Goal: Check status: Check status

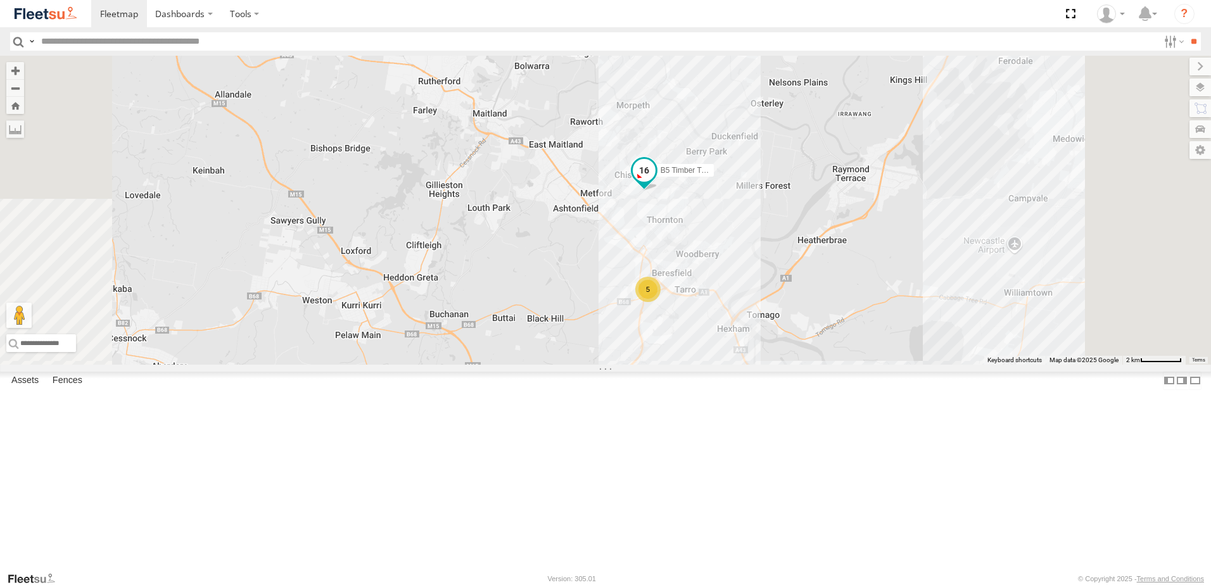
click at [656, 182] on span at bounding box center [644, 170] width 23 height 23
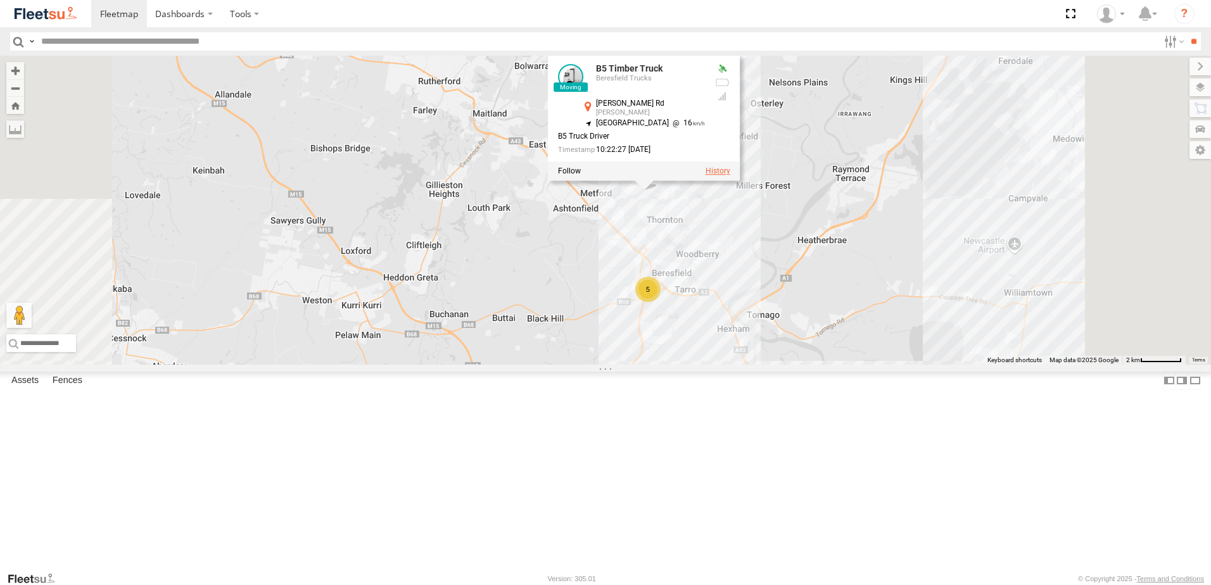
click at [730, 176] on label at bounding box center [718, 171] width 25 height 9
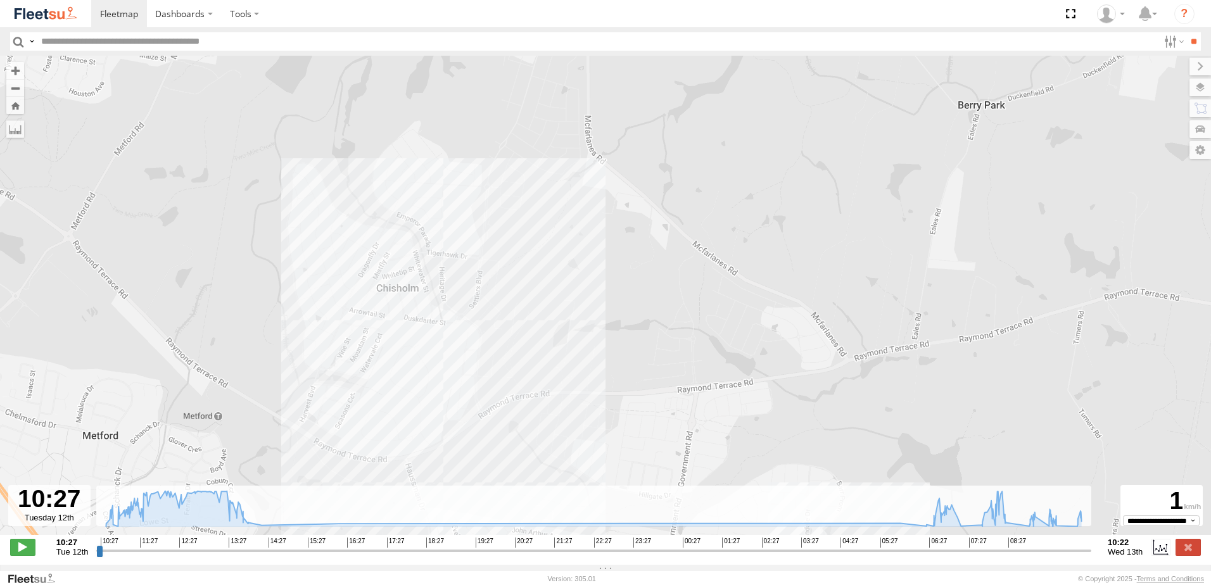
drag, startPoint x: 542, startPoint y: 371, endPoint x: 617, endPoint y: 237, distance: 154.0
click at [617, 237] on div "B5 Timber Truck 10:36 Tue 08:13 Wed 09:17 Wed" at bounding box center [605, 302] width 1211 height 493
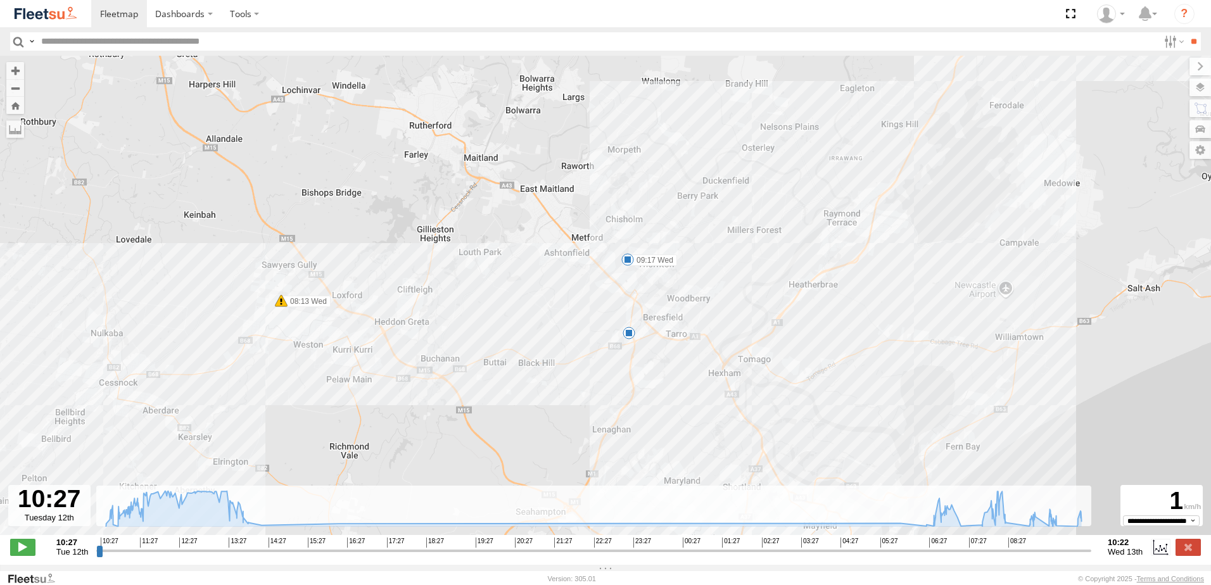
drag, startPoint x: 547, startPoint y: 235, endPoint x: 554, endPoint y: 247, distance: 13.9
click at [556, 245] on div "B5 Timber Truck 10:36 Tue 08:13 Wed 09:17 Wed 7" at bounding box center [605, 302] width 1211 height 493
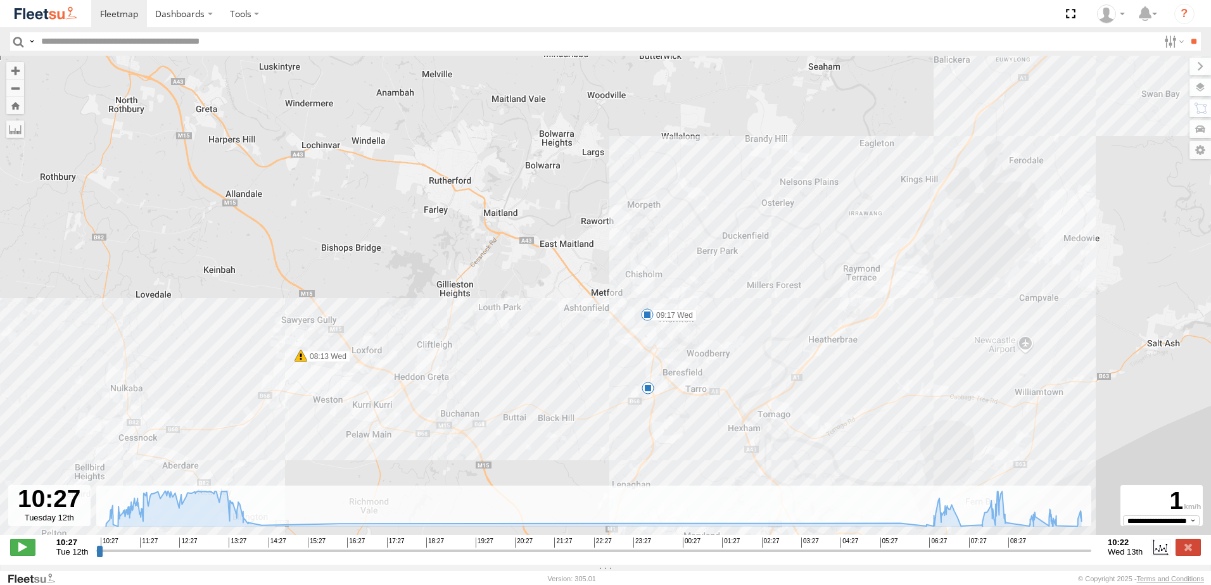
click at [572, 310] on div "B5 Timber Truck 10:36 Tue 08:13 Wed 09:17 Wed 7" at bounding box center [605, 302] width 1211 height 493
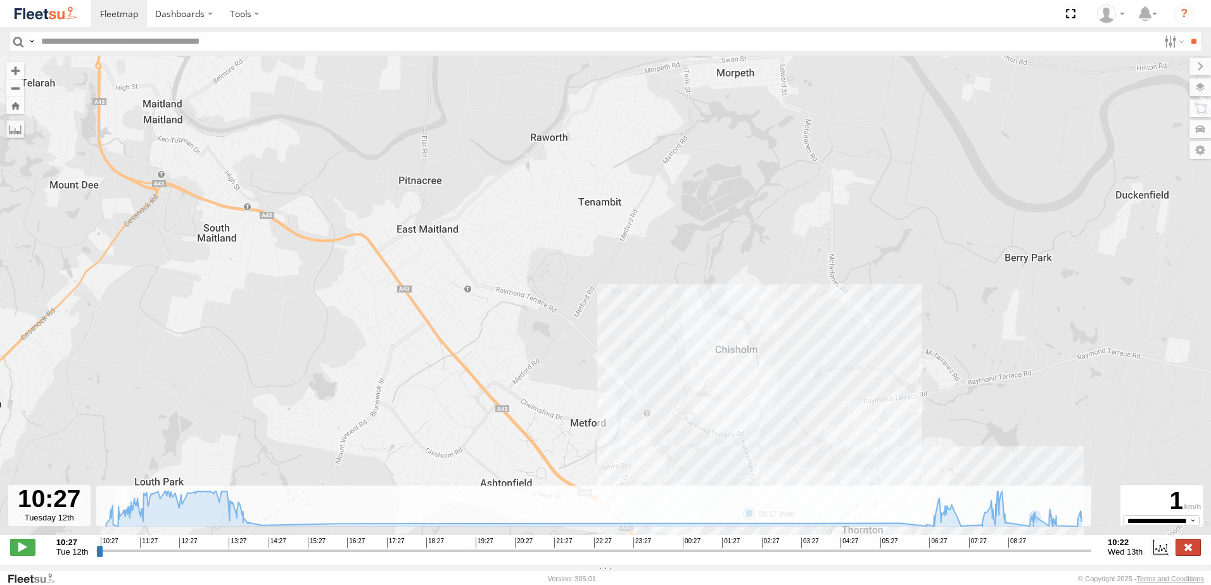
click at [1187, 550] on label at bounding box center [1188, 547] width 25 height 16
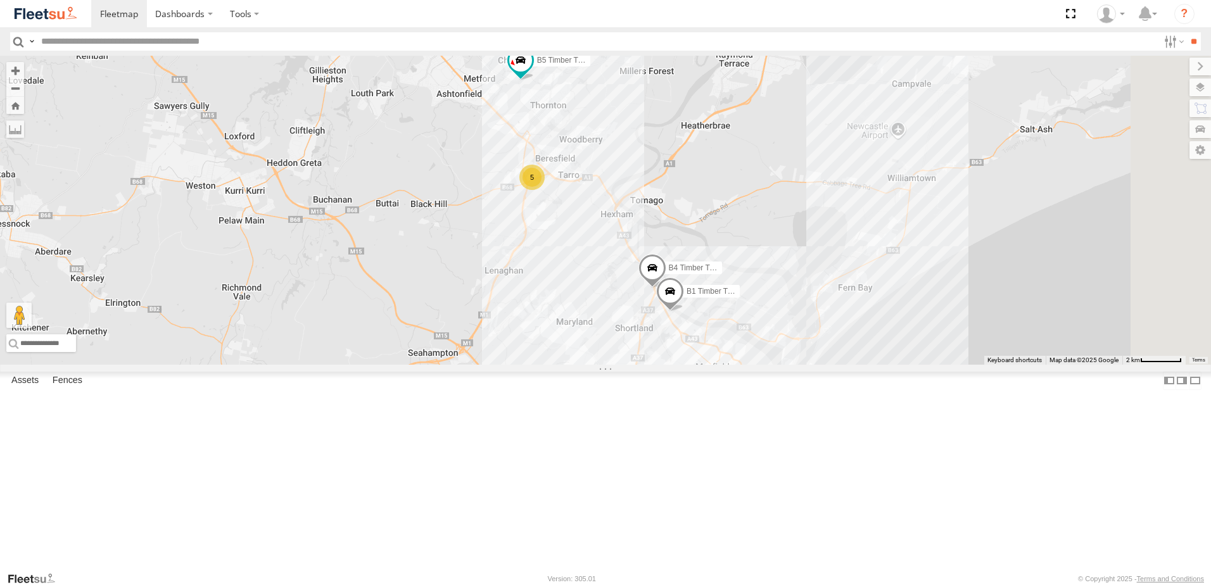
drag, startPoint x: 744, startPoint y: 445, endPoint x: 730, endPoint y: 376, distance: 70.4
click at [677, 365] on div "B5 Timber Truck B4 Timber Truck 5 B1 Timber Truck" at bounding box center [605, 210] width 1211 height 309
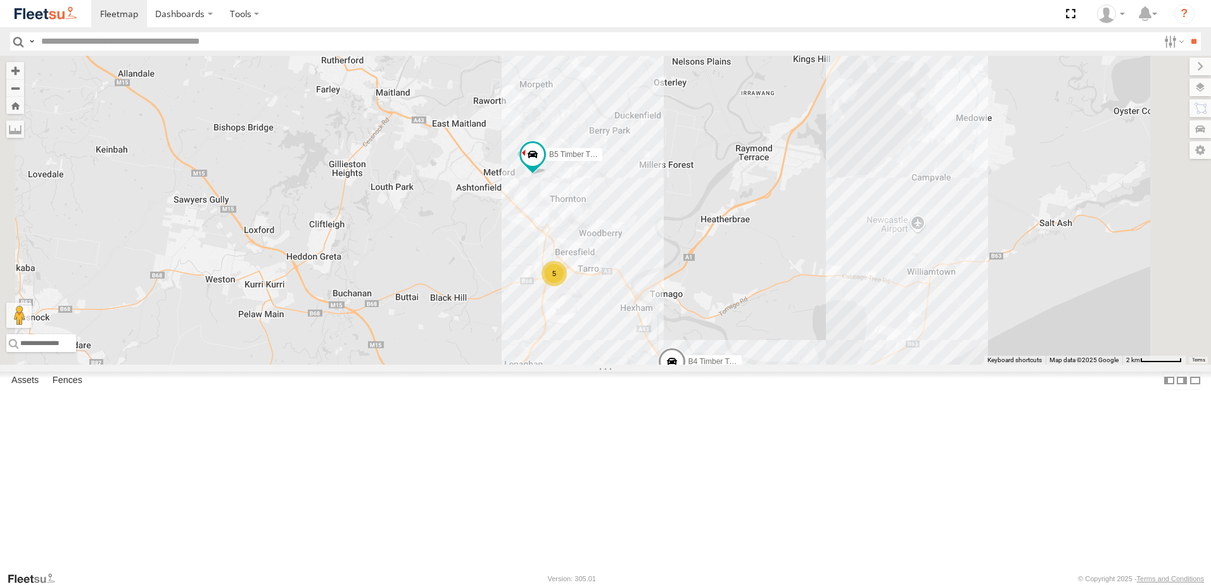
drag, startPoint x: 682, startPoint y: 240, endPoint x: 727, endPoint y: 417, distance: 182.4
click at [733, 365] on div "B5 Timber Truck B4 Timber Truck B1 Timber Truck C3 Timber Truck CX3 Express Ute…" at bounding box center [605, 210] width 1211 height 309
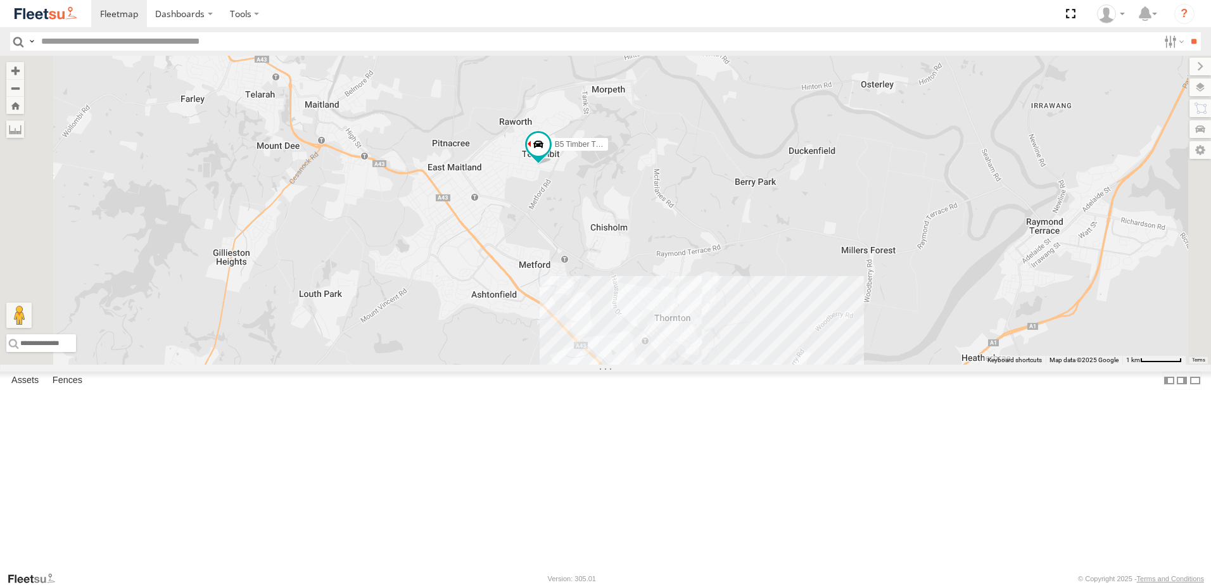
drag, startPoint x: 630, startPoint y: 144, endPoint x: 592, endPoint y: 357, distance: 216.3
click at [594, 356] on div "BX1 Express Ute B5 Timber Truck 4" at bounding box center [605, 210] width 1211 height 309
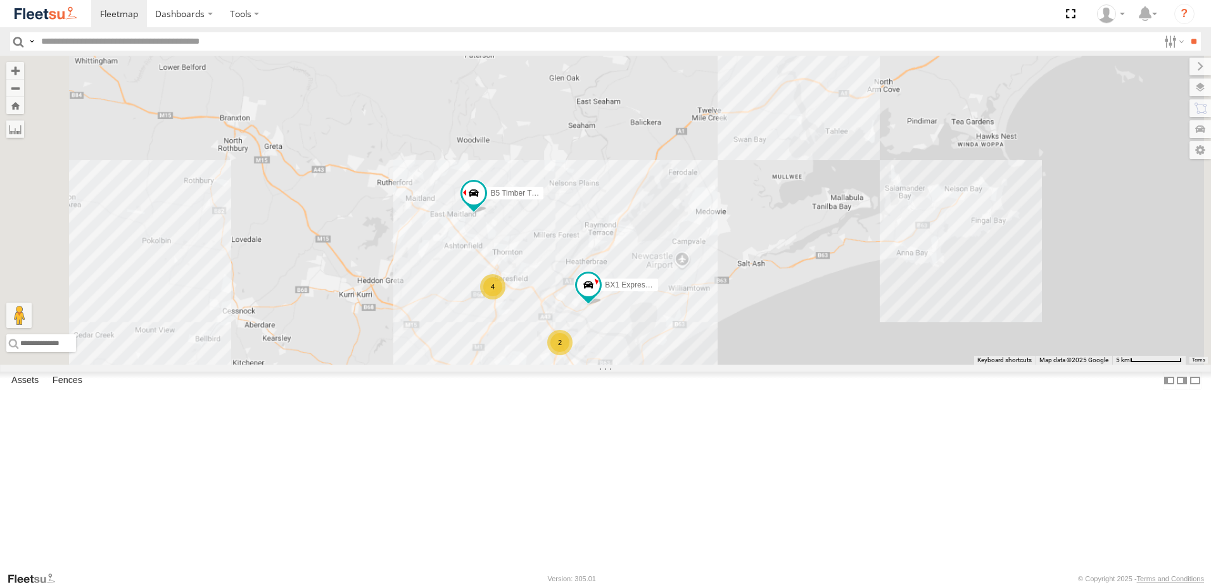
drag, startPoint x: 836, startPoint y: 247, endPoint x: 647, endPoint y: 523, distance: 334.0
click at [647, 365] on div "B5 Timber Truck 2 BX1 Express Ute 8 7 C4 Timber Truck 4 C2 Timber Truck" at bounding box center [605, 210] width 1211 height 309
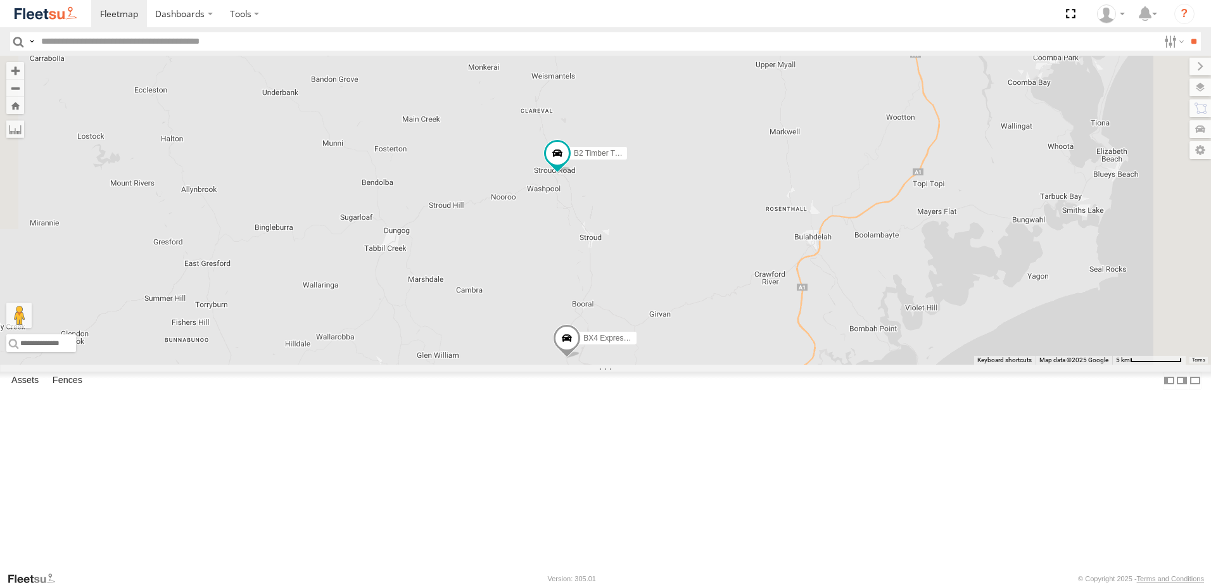
drag, startPoint x: 788, startPoint y: 348, endPoint x: 775, endPoint y: 357, distance: 16.3
click at [789, 360] on div "B5 Timber Truck 2 BX1 Express Ute 8 7 C4 Timber Truck 4 C2 Timber Truck BX4 Exp…" at bounding box center [605, 210] width 1211 height 309
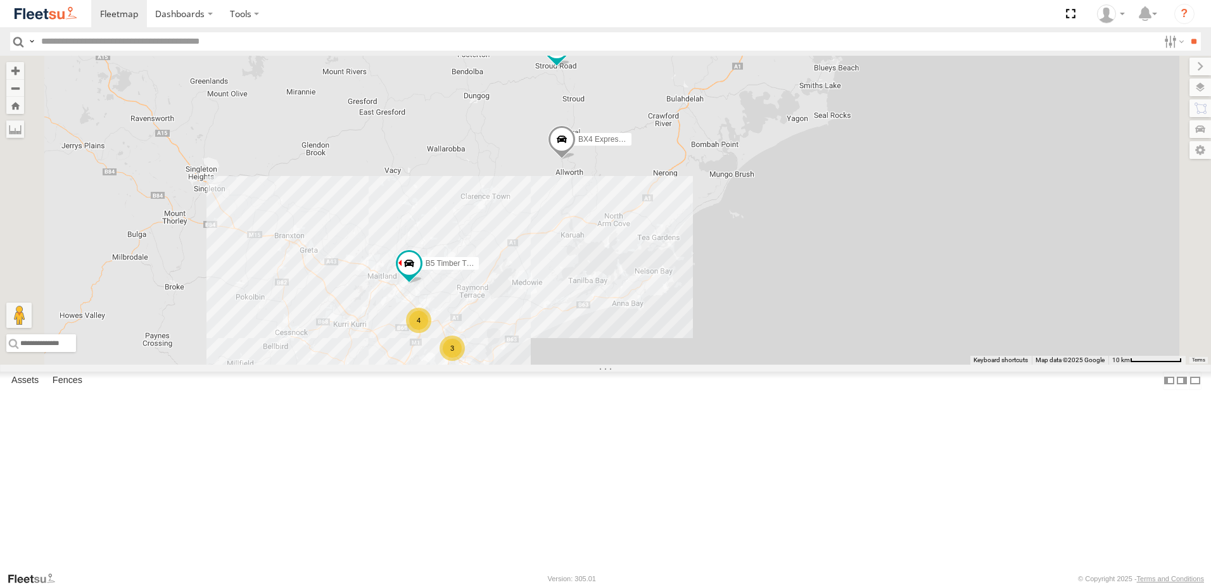
drag, startPoint x: 624, startPoint y: 307, endPoint x: 661, endPoint y: 256, distance: 62.6
click at [661, 256] on div "B5 Timber Truck BX4 Express Ute B2 Timber Truck 3 8 9 4" at bounding box center [605, 210] width 1211 height 309
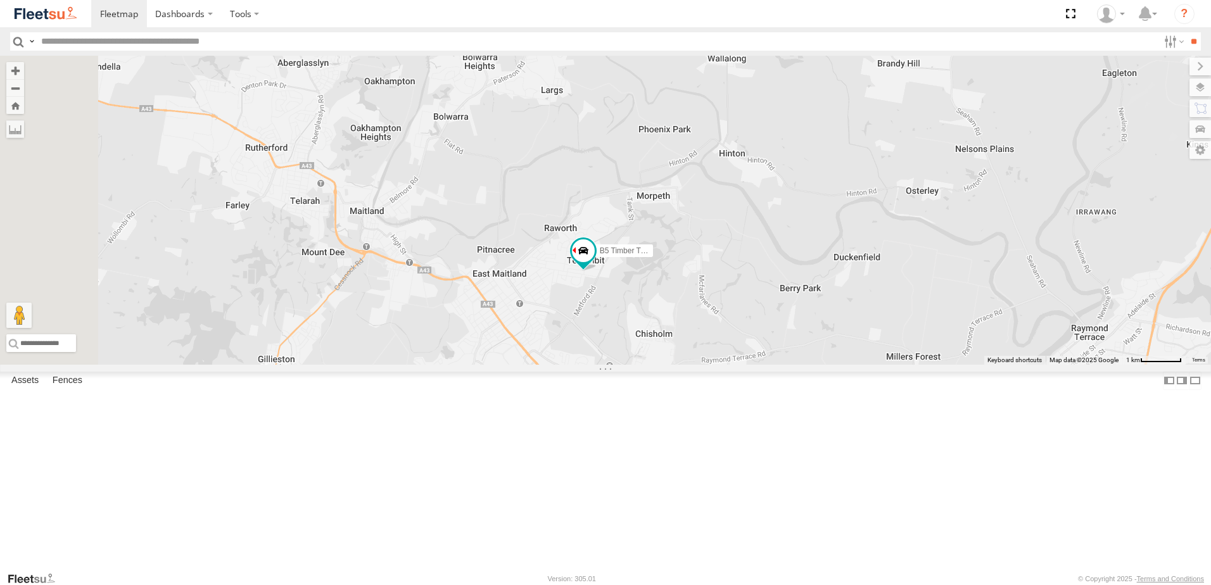
drag, startPoint x: 541, startPoint y: 424, endPoint x: 697, endPoint y: 414, distance: 156.2
click at [697, 365] on div "B5 Timber Truck BX4 Express Ute B2 Timber Truck BX1 Express Ute" at bounding box center [605, 210] width 1211 height 309
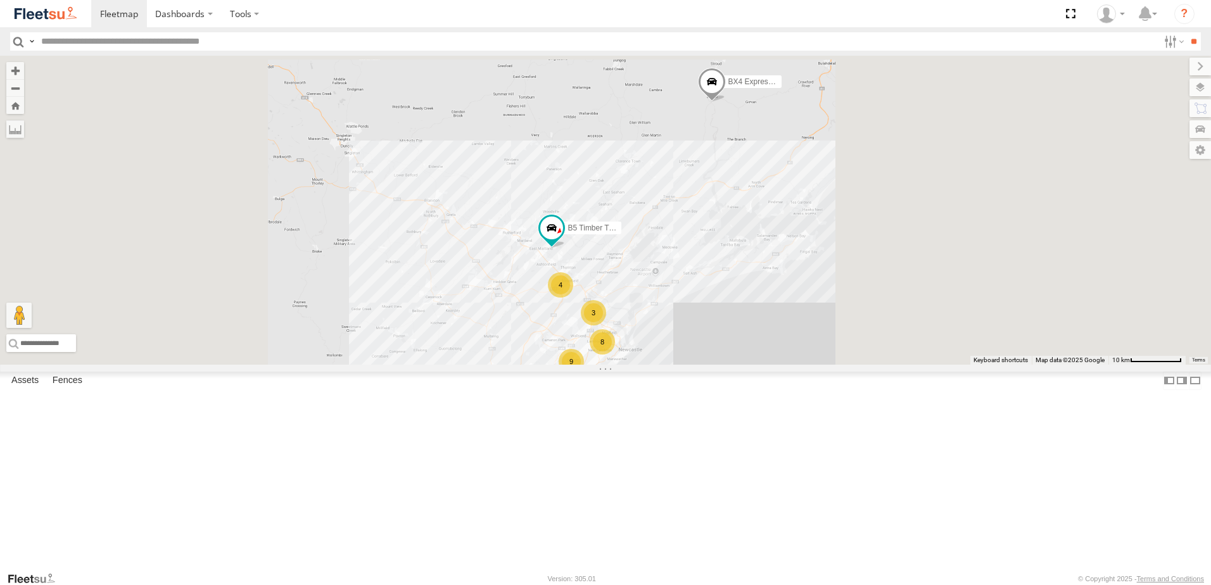
drag, startPoint x: 857, startPoint y: 340, endPoint x: 818, endPoint y: 379, distance: 56.0
click at [818, 365] on div "B5 Timber Truck BX4 Express Ute B2 Timber Truck 3 8 9 4" at bounding box center [605, 210] width 1211 height 309
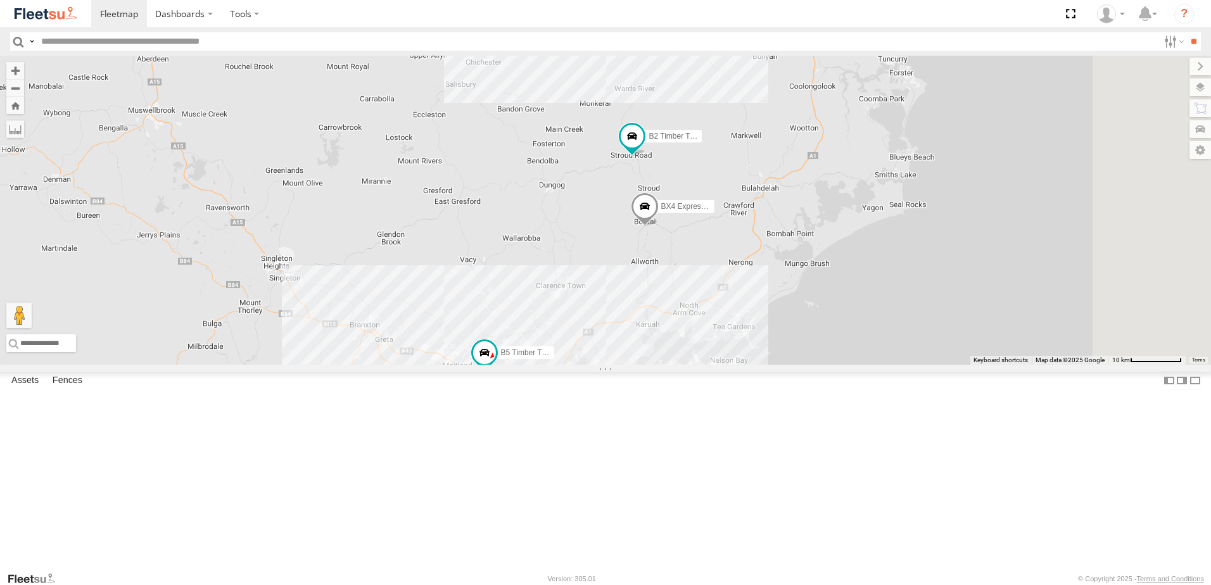
drag, startPoint x: 848, startPoint y: 371, endPoint x: 839, endPoint y: 388, distance: 18.7
click at [839, 365] on div "B5 Timber Truck BX4 Express Ute B2 Timber Truck 3 8 9 4" at bounding box center [605, 210] width 1211 height 309
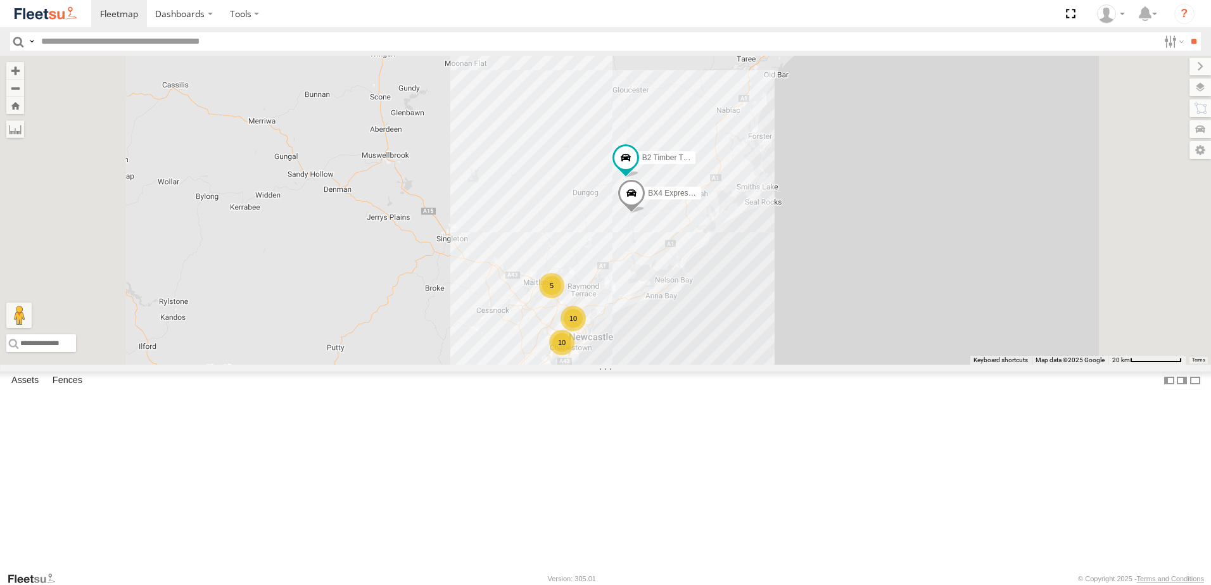
drag, startPoint x: 651, startPoint y: 324, endPoint x: 692, endPoint y: 252, distance: 83.4
click at [692, 252] on div "BX4 Express Ute B2 Timber Truck 10 10 5 Little Truck" at bounding box center [605, 210] width 1211 height 309
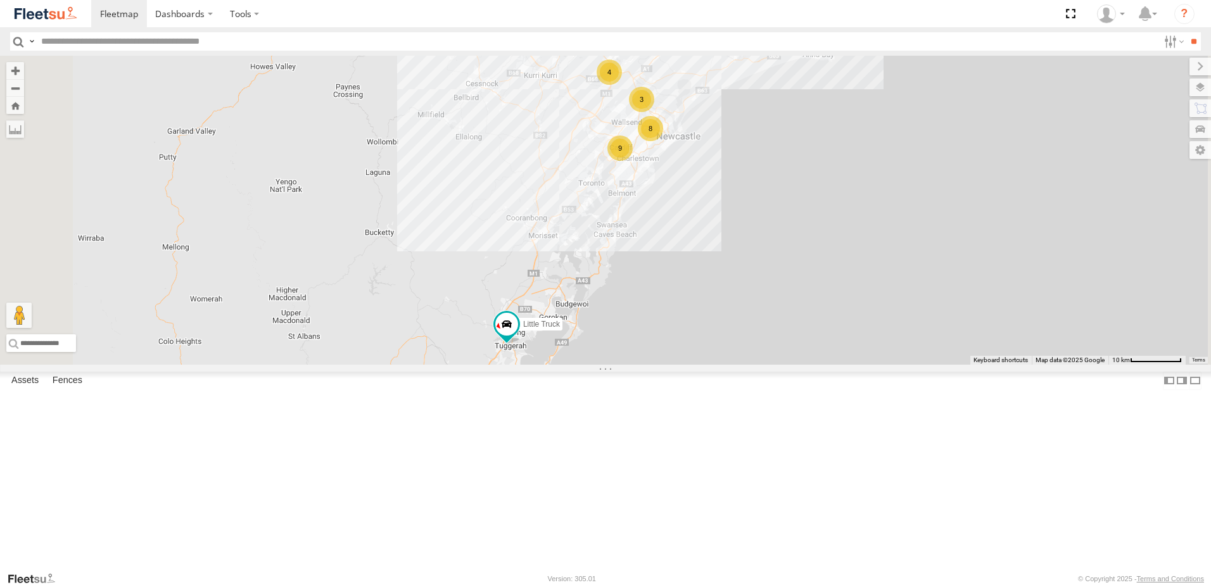
drag, startPoint x: 651, startPoint y: 388, endPoint x: 675, endPoint y: 260, distance: 130.2
click at [674, 261] on div "BX4 Express Ute B2 Timber Truck Little Truck 3 8 9 B5 Timber Truck 4" at bounding box center [605, 210] width 1211 height 309
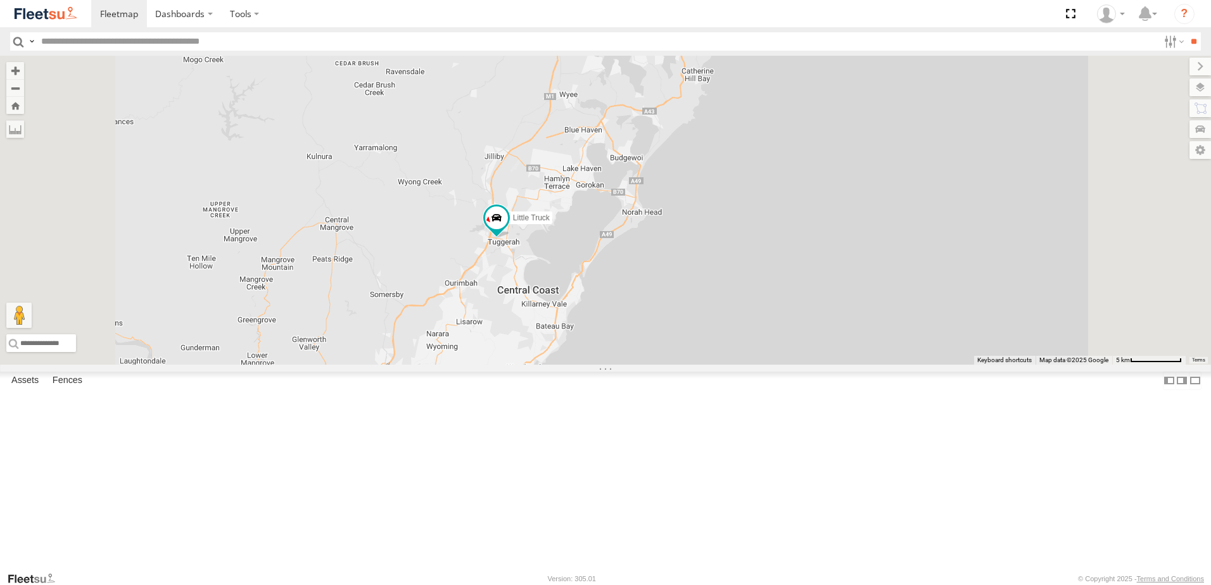
drag, startPoint x: 686, startPoint y: 434, endPoint x: 701, endPoint y: 376, distance: 60.1
click at [701, 365] on div "BX4 Express Ute B2 Timber Truck Little Truck B5 Timber Truck" at bounding box center [605, 210] width 1211 height 309
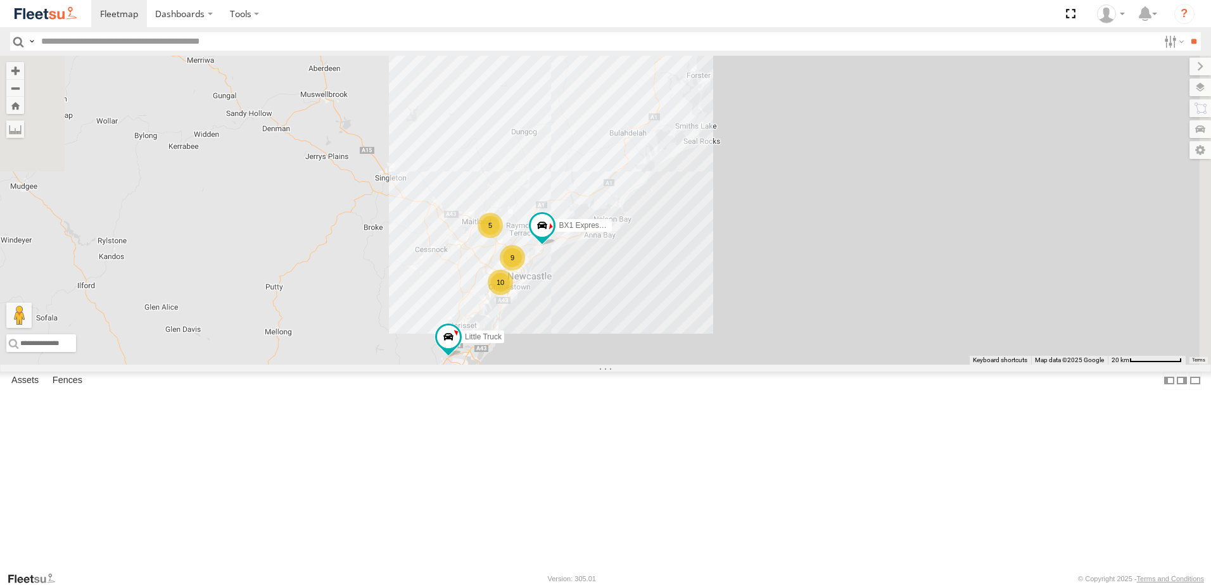
drag, startPoint x: 779, startPoint y: 304, endPoint x: 741, endPoint y: 428, distance: 129.7
click at [741, 365] on div "Little Truck 9 BX1 Express Ute 10 5" at bounding box center [605, 210] width 1211 height 309
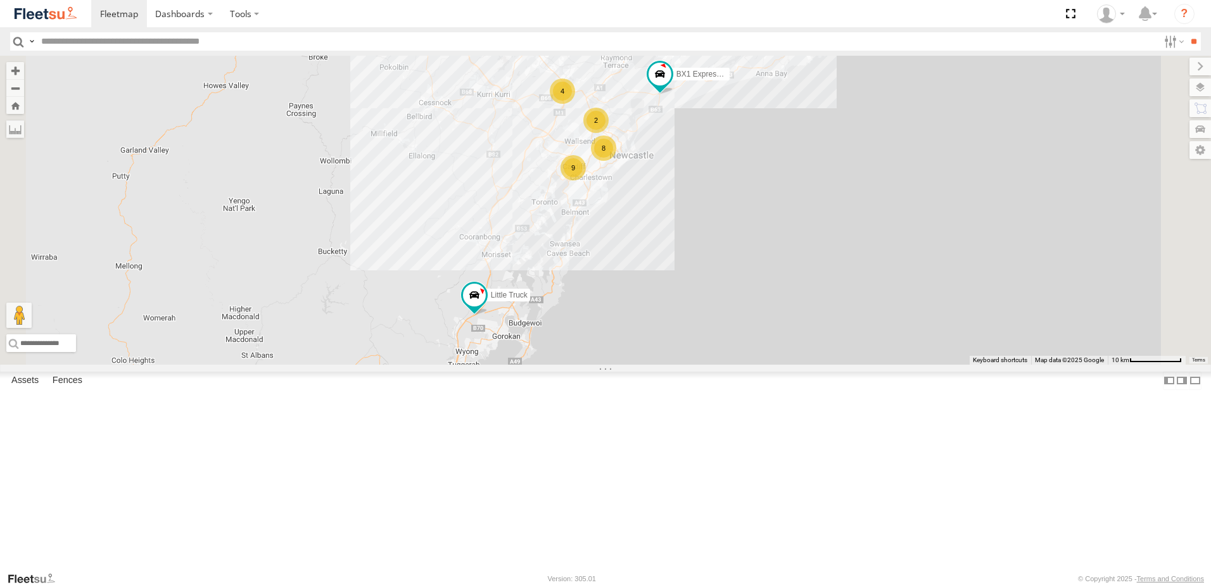
drag, startPoint x: 747, startPoint y: 235, endPoint x: 709, endPoint y: 324, distance: 96.2
click at [717, 326] on div "Little Truck BX1 Express Ute 2 8 9 B5 Timber Truck 4" at bounding box center [605, 210] width 1211 height 309
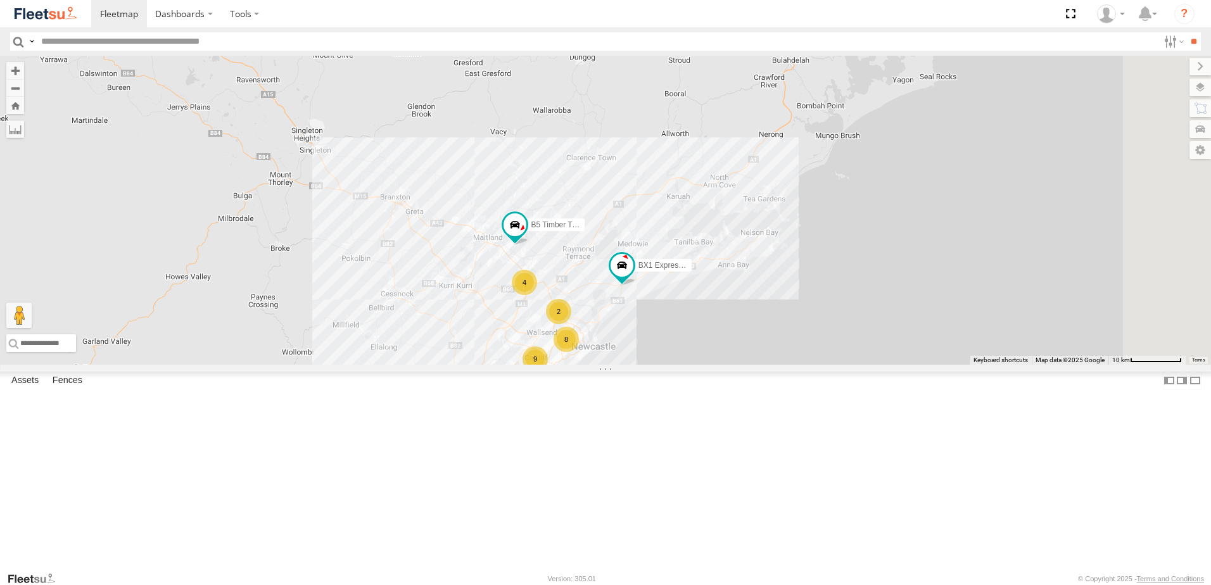
drag, startPoint x: 604, startPoint y: 304, endPoint x: 587, endPoint y: 348, distance: 46.9
click at [587, 348] on div "Little Truck BX1 Express Ute 2 8 9 B5 Timber Truck 4" at bounding box center [605, 210] width 1211 height 309
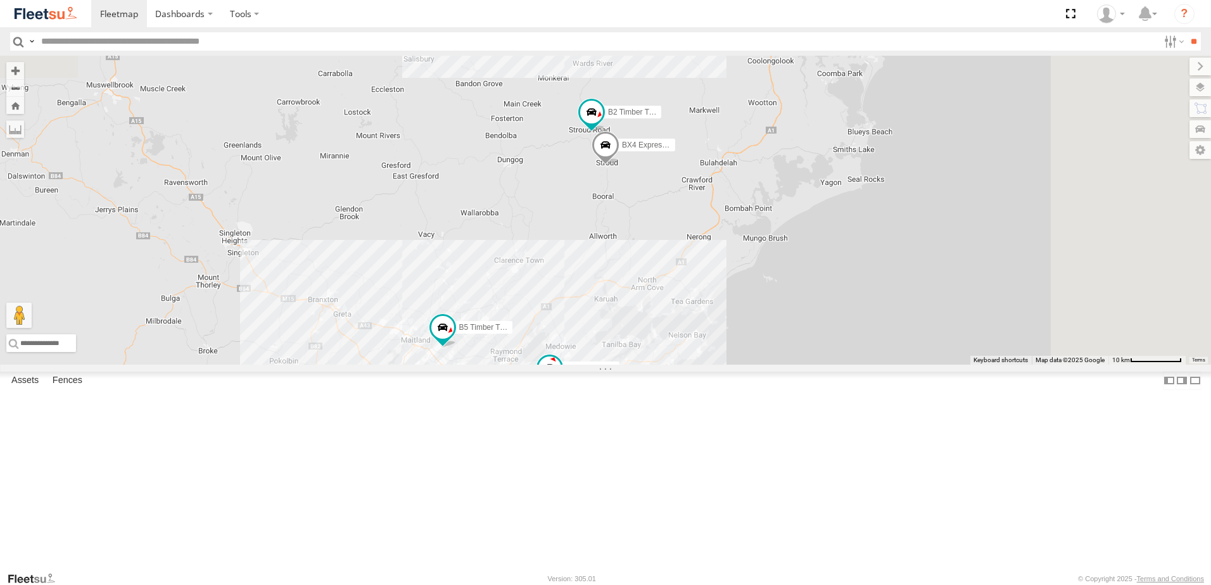
drag, startPoint x: 822, startPoint y: 412, endPoint x: 815, endPoint y: 421, distance: 11.3
click at [815, 365] on div "Little Truck BX1 Express Ute 2 8 9 B5 Timber Truck 4 B2 Timber Truck BX4 Expres…" at bounding box center [605, 210] width 1211 height 309
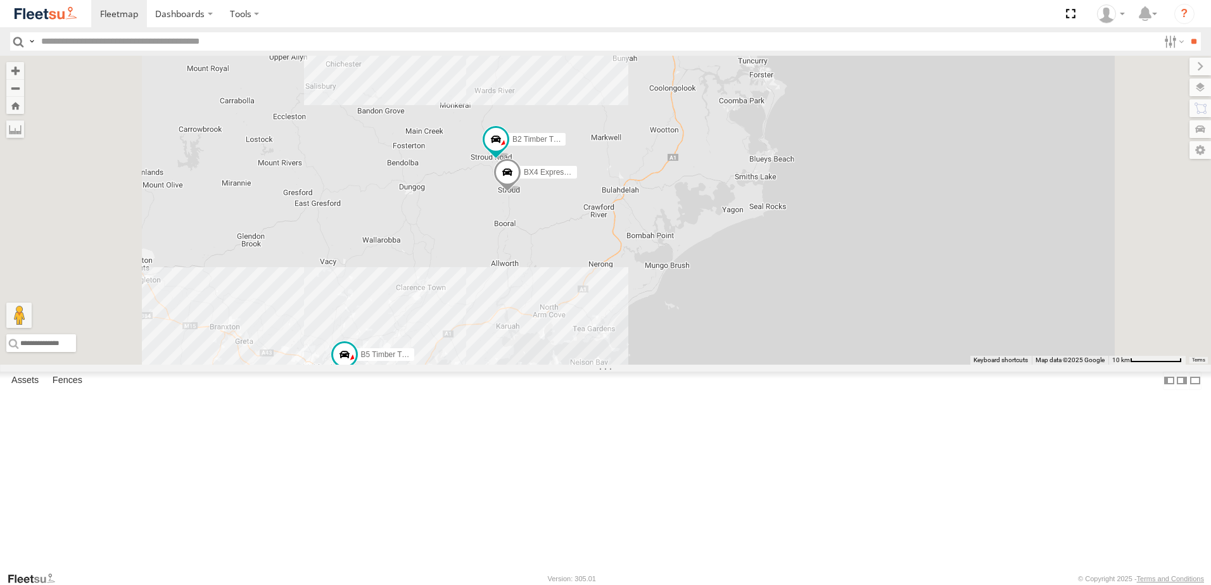
drag, startPoint x: 514, startPoint y: 390, endPoint x: 529, endPoint y: 342, distance: 50.3
click at [528, 342] on div "Little Truck BX1 Express Ute B5 Timber Truck B2 Timber Truck BX4 Express Ute 2 4" at bounding box center [605, 210] width 1211 height 309
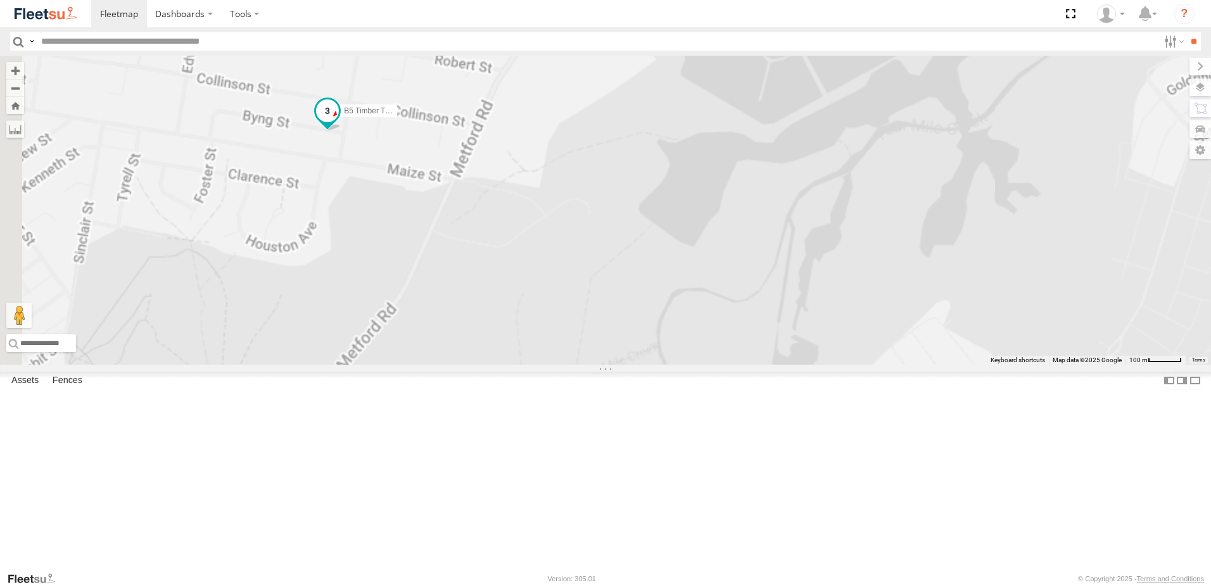
click at [339, 122] on span at bounding box center [327, 110] width 23 height 23
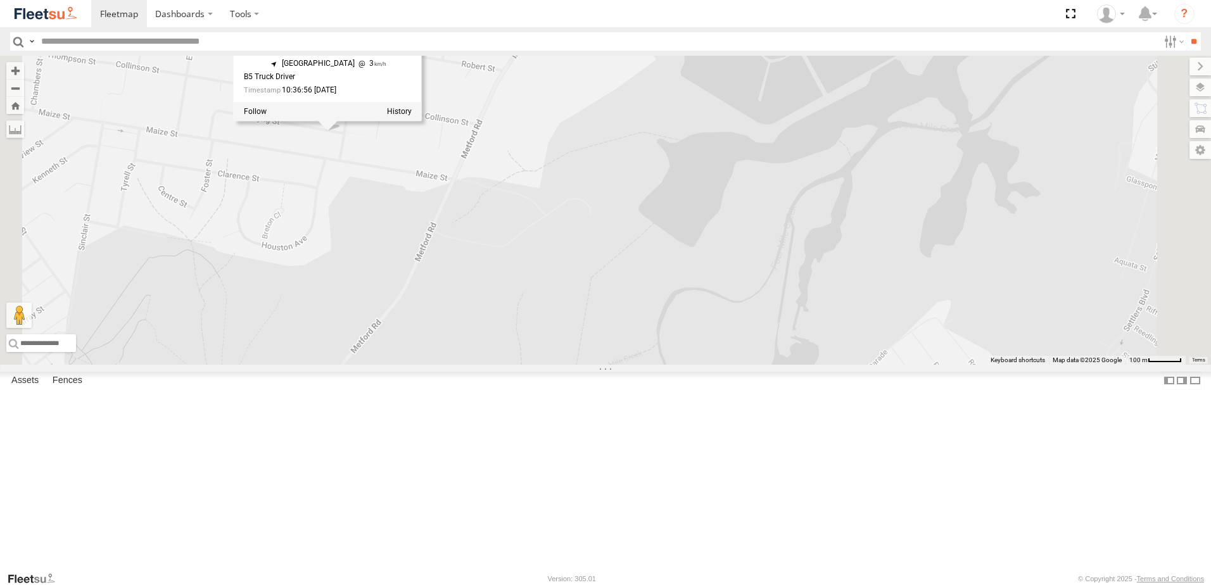
click at [412, 117] on label at bounding box center [399, 112] width 25 height 9
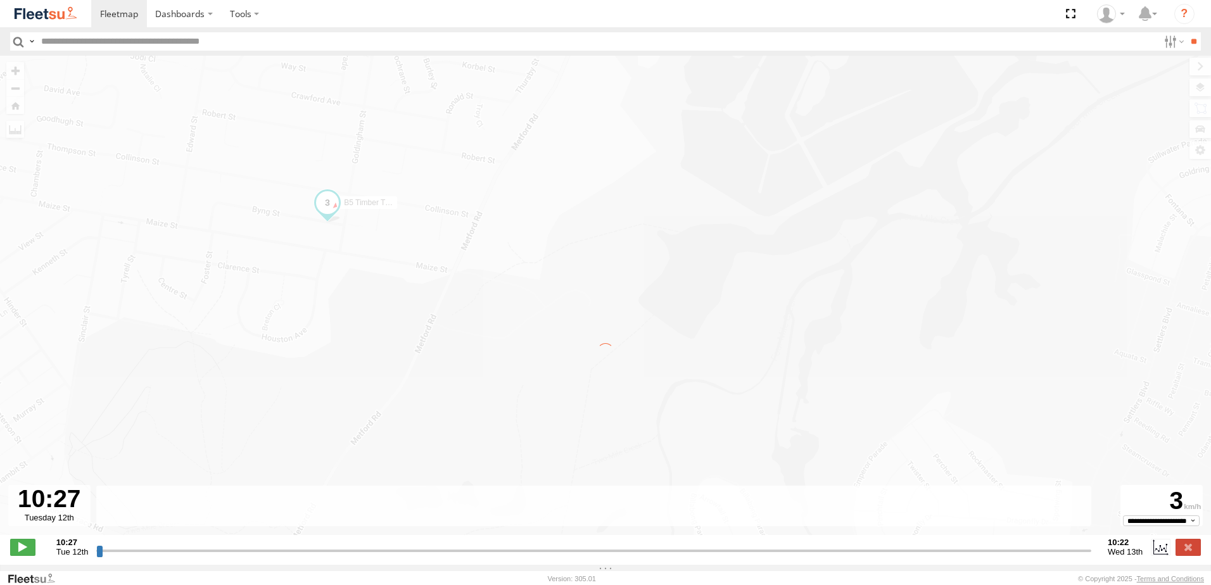
type input "**********"
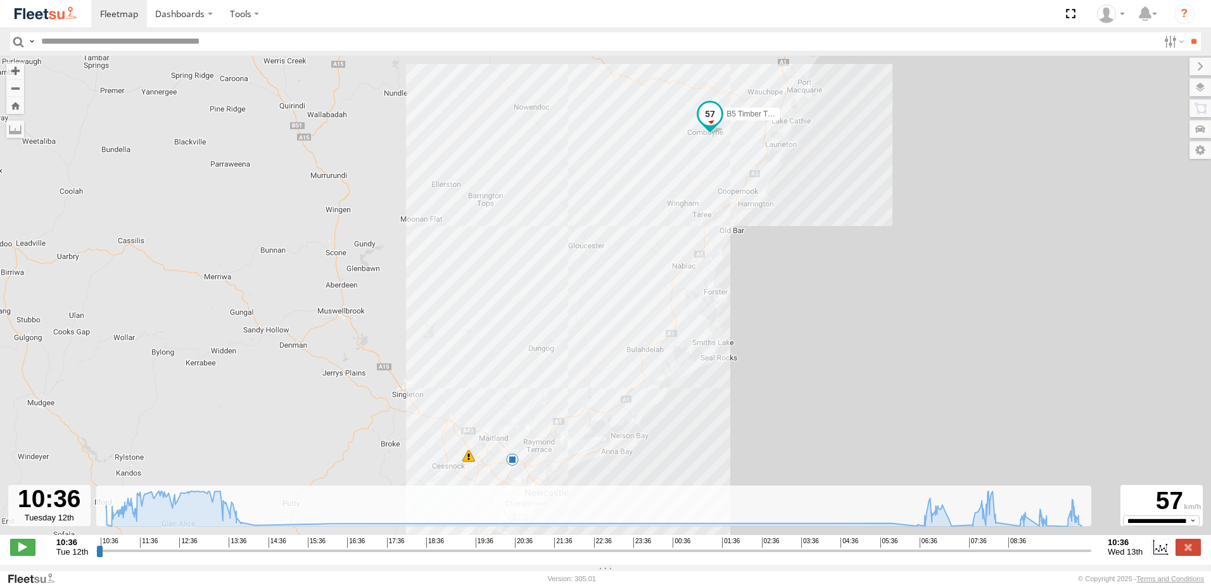
drag, startPoint x: 475, startPoint y: 413, endPoint x: 507, endPoint y: 356, distance: 65.5
click at [503, 356] on div "B5 Timber Truck 08:13 Wed 8" at bounding box center [605, 302] width 1211 height 493
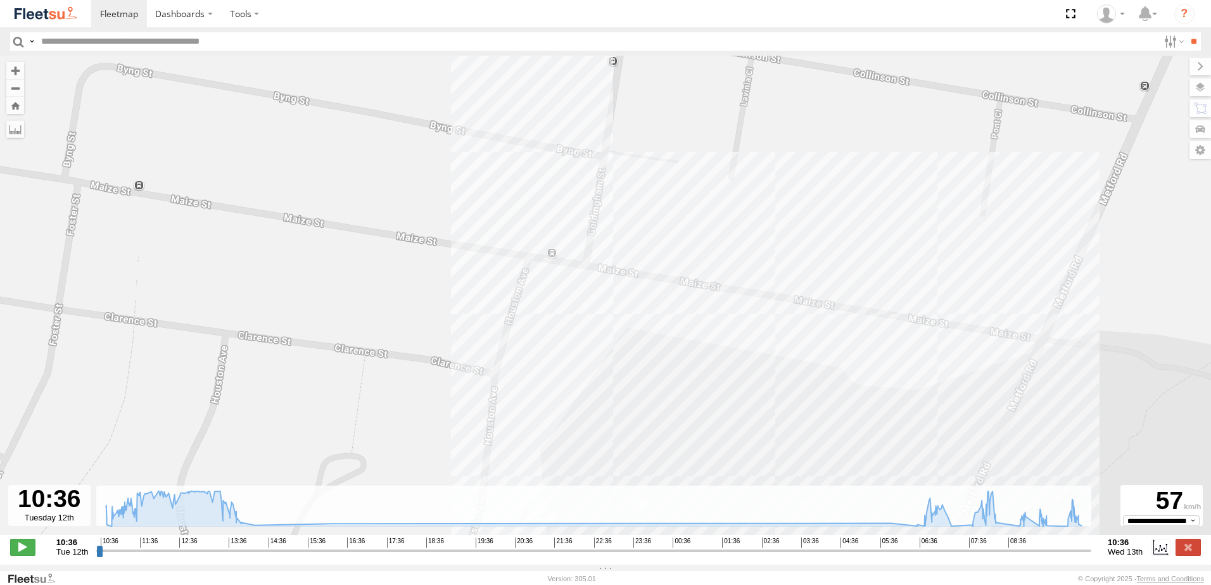
drag, startPoint x: 571, startPoint y: 240, endPoint x: 573, endPoint y: 264, distance: 24.1
click at [573, 264] on div "B5 Timber Truck 08:13 Wed" at bounding box center [605, 302] width 1211 height 493
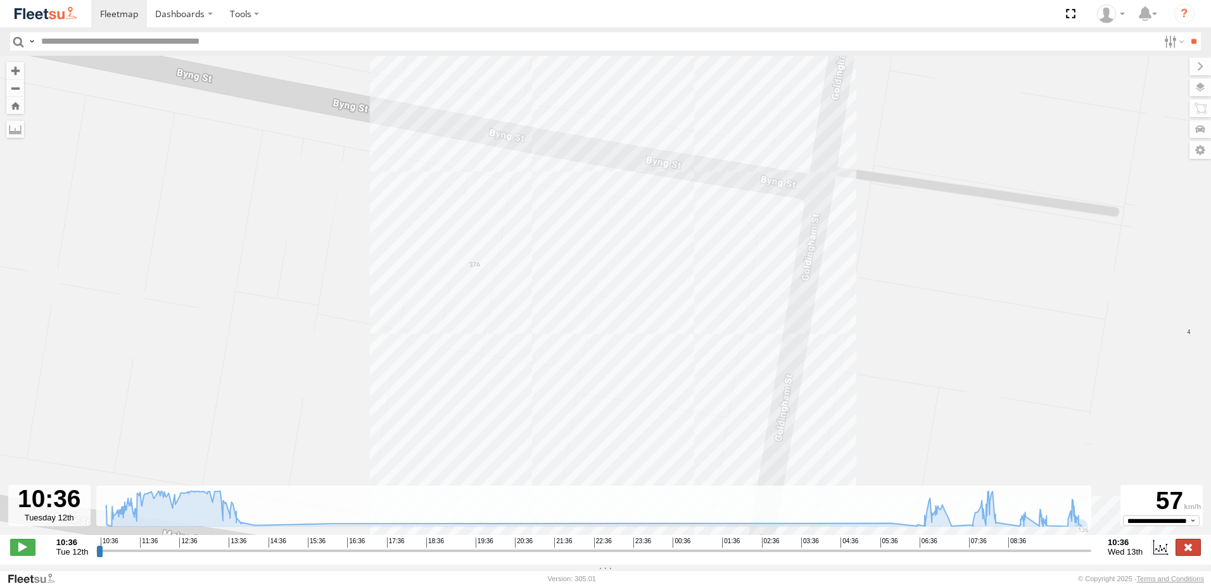
click at [1181, 550] on label at bounding box center [1188, 547] width 25 height 16
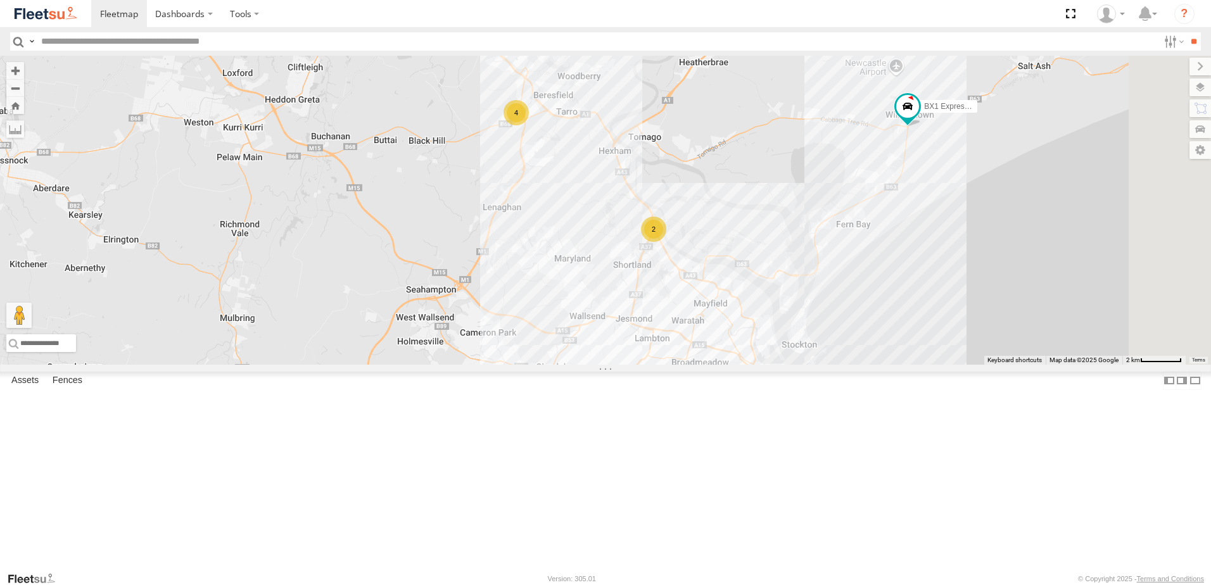
drag, startPoint x: 725, startPoint y: 477, endPoint x: 677, endPoint y: 262, distance: 219.9
click at [677, 262] on div "B5 Timber Truck 2 BX1 Express Ute 4" at bounding box center [605, 210] width 1211 height 309
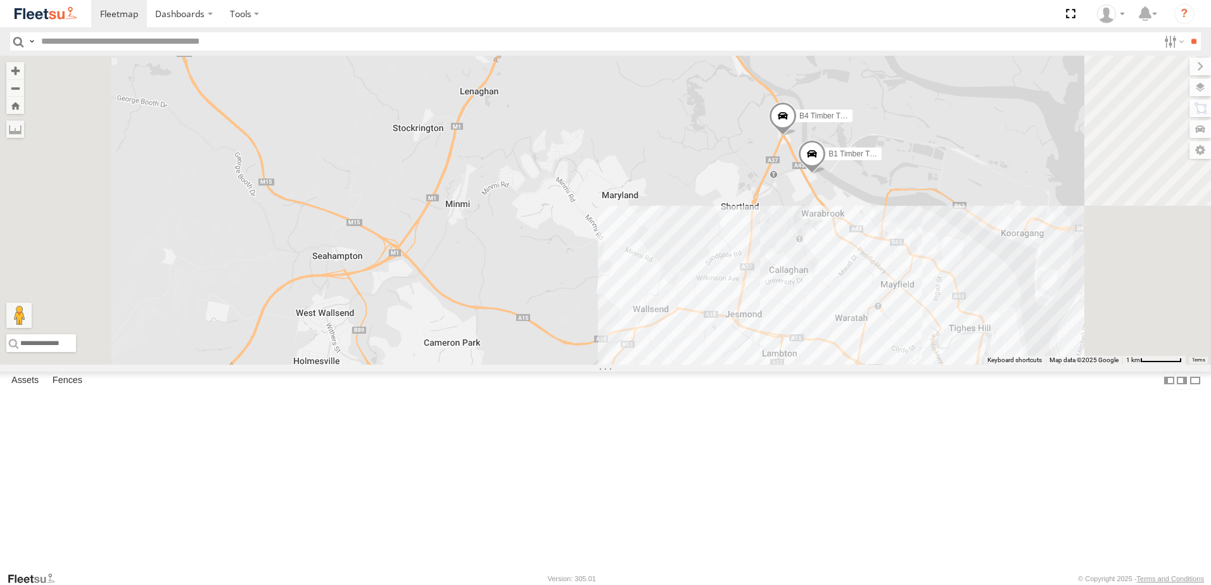
drag, startPoint x: 711, startPoint y: 358, endPoint x: 732, endPoint y: 165, distance: 194.3
click at [718, 157] on div "B5 Timber Truck BX1 Express Ute C3 Timber Truck C4 Timber Truck C2 Timber Truck…" at bounding box center [605, 210] width 1211 height 309
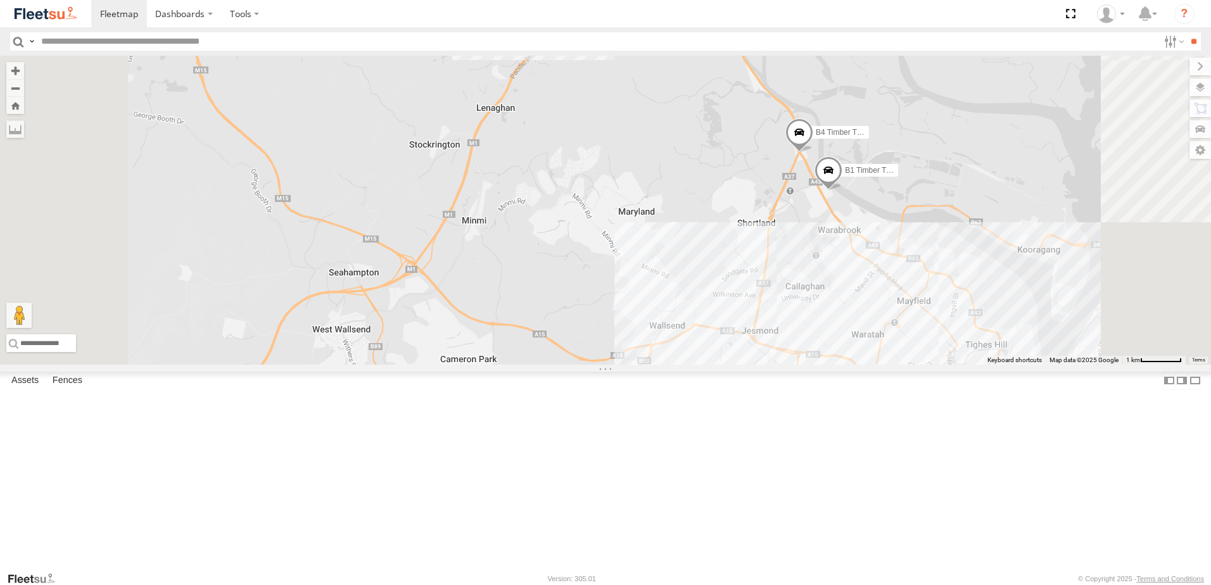
drag, startPoint x: 877, startPoint y: 314, endPoint x: 840, endPoint y: 306, distance: 37.7
click at [840, 306] on div "B5 Timber Truck BX1 Express Ute C3 Timber Truck C4 Timber Truck C2 Timber Truck…" at bounding box center [605, 210] width 1211 height 309
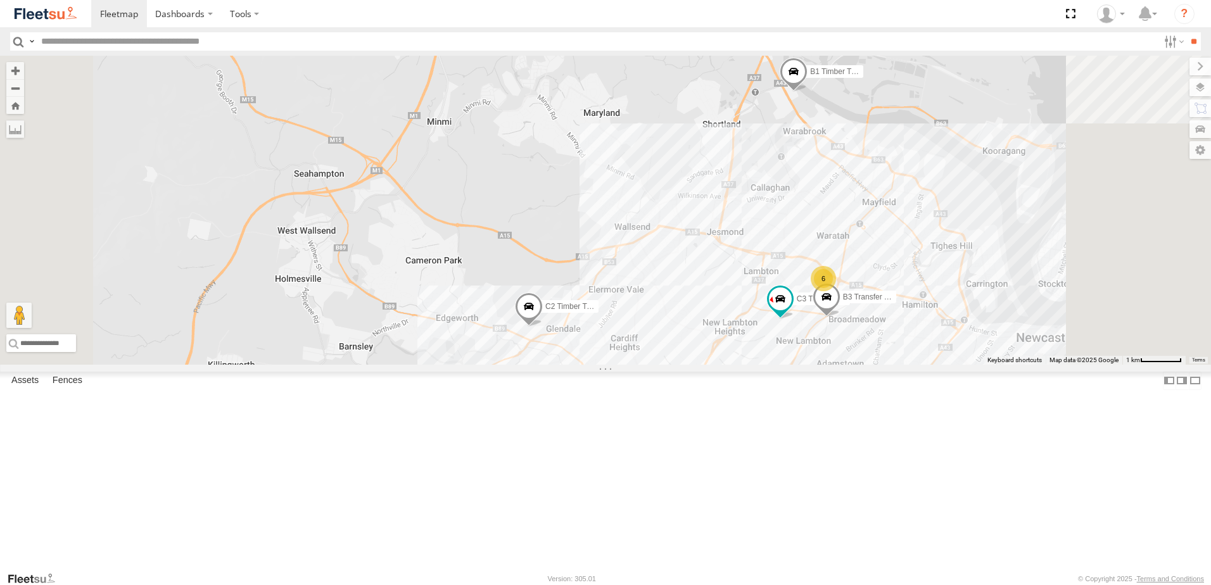
drag, startPoint x: 801, startPoint y: 365, endPoint x: 806, endPoint y: 270, distance: 95.2
click at [805, 269] on div "B5 Timber Truck BX1 Express Ute C3 Timber Truck C4 Timber Truck C2 Timber Truck…" at bounding box center [605, 210] width 1211 height 309
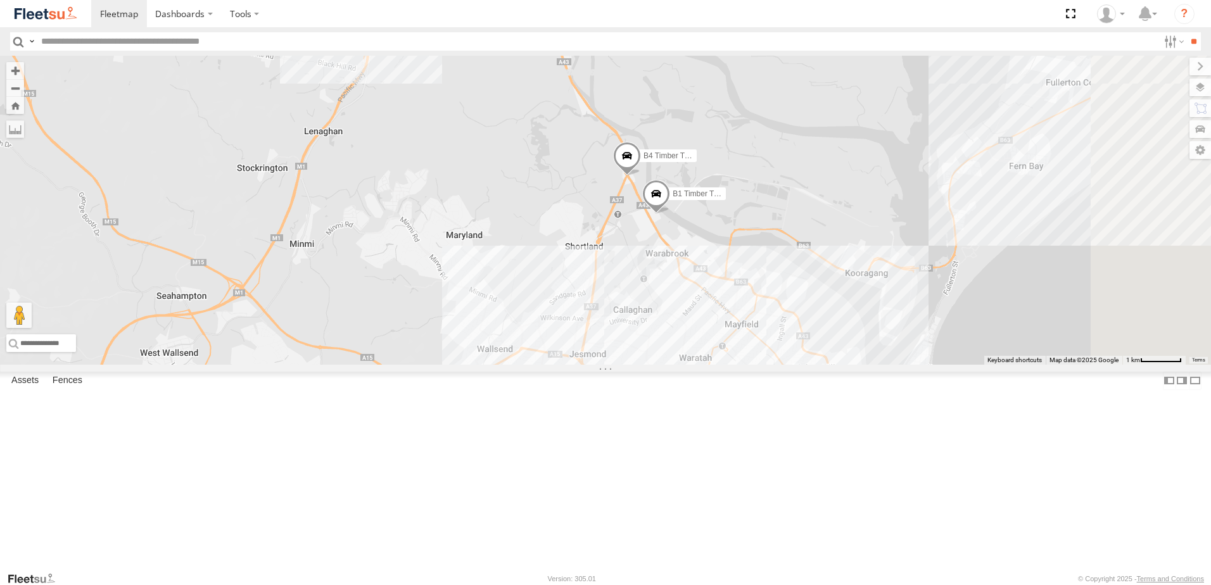
drag, startPoint x: 823, startPoint y: 415, endPoint x: 680, endPoint y: 562, distance: 205.6
click at [680, 365] on div "B5 Timber Truck BX1 Express Ute C3 Timber Truck C4 Timber Truck C2 Timber Truck…" at bounding box center [605, 210] width 1211 height 309
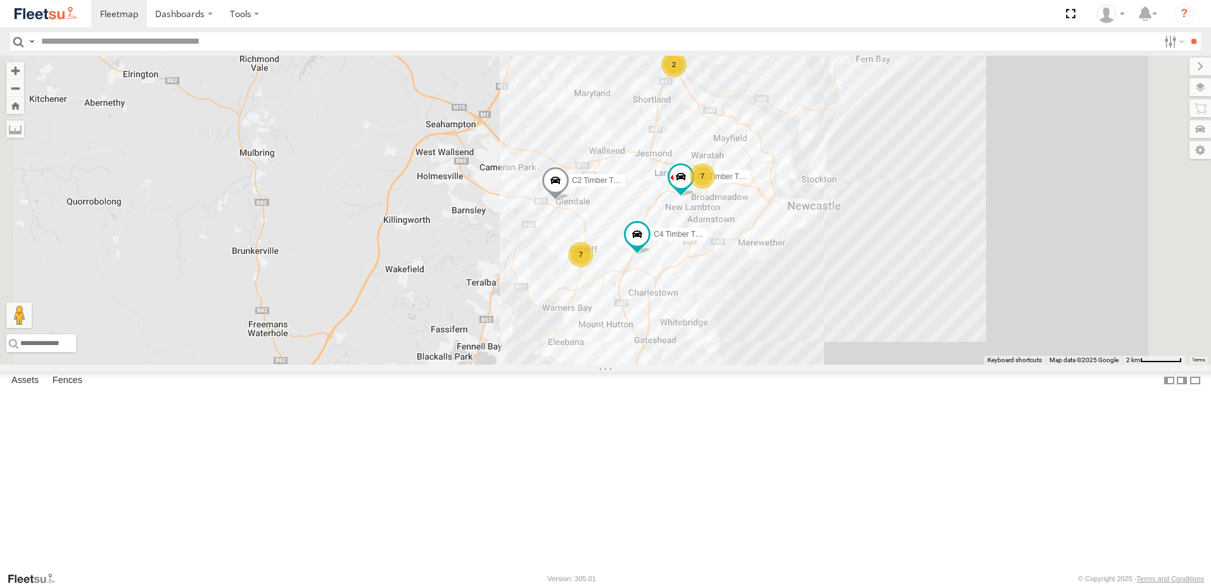
drag, startPoint x: 642, startPoint y: 329, endPoint x: 697, endPoint y: 218, distance: 124.1
click at [697, 218] on div "B5 Timber Truck BX1 Express Ute C3 Timber Truck C4 Timber Truck C2 Timber Truck…" at bounding box center [605, 210] width 1211 height 309
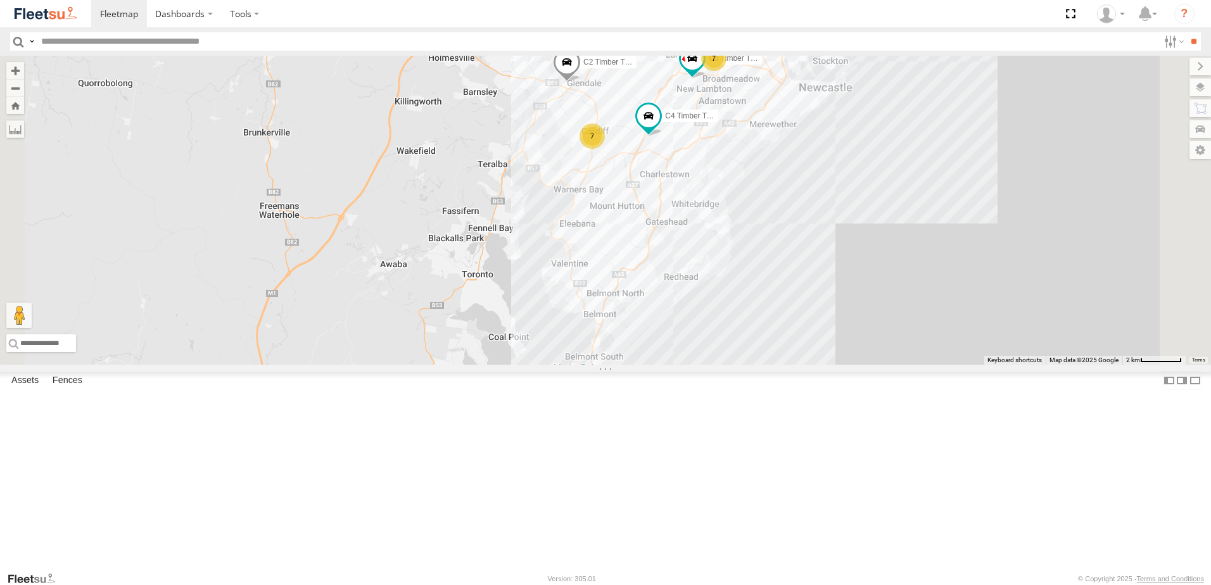
drag, startPoint x: 678, startPoint y: 314, endPoint x: 683, endPoint y: 242, distance: 72.4
click at [684, 241] on div "B5 Timber Truck BX1 Express Ute C3 Timber Truck C4 Timber Truck C2 Timber Truck…" at bounding box center [605, 210] width 1211 height 309
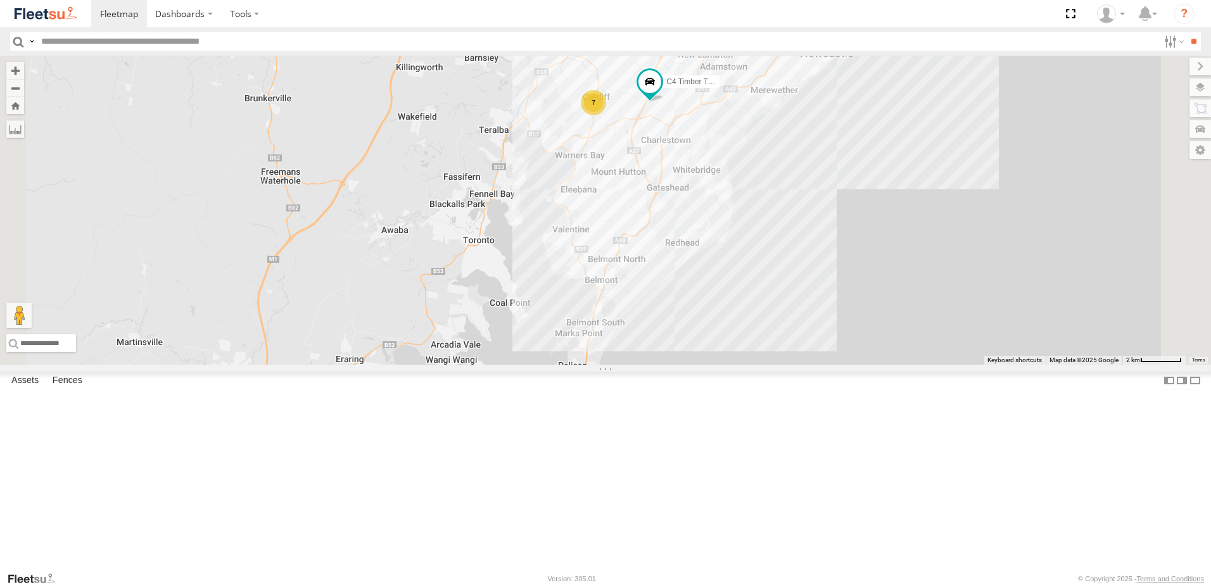
drag, startPoint x: 716, startPoint y: 185, endPoint x: 720, endPoint y: 217, distance: 31.8
click at [720, 217] on div "B5 Timber Truck BX1 Express Ute C3 Timber Truck C4 Timber Truck C2 Timber Truck…" at bounding box center [605, 210] width 1211 height 309
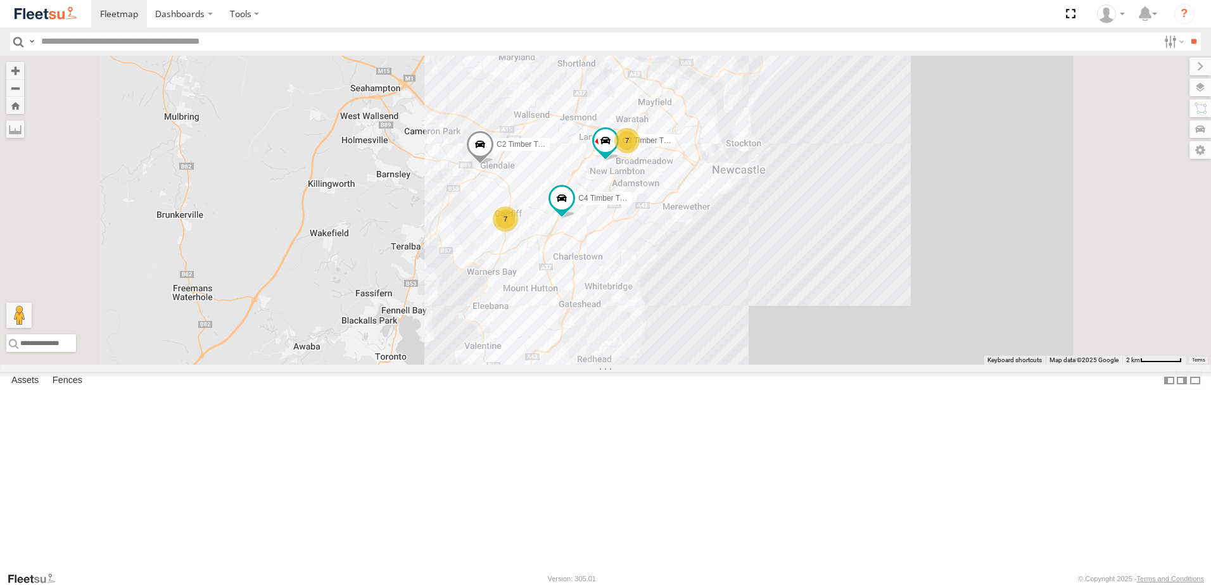
drag, startPoint x: 797, startPoint y: 318, endPoint x: 789, endPoint y: 329, distance: 13.2
click at [789, 329] on div "B5 Timber Truck BX1 Express Ute C3 Timber Truck C4 Timber Truck C2 Timber Truck…" at bounding box center [605, 210] width 1211 height 309
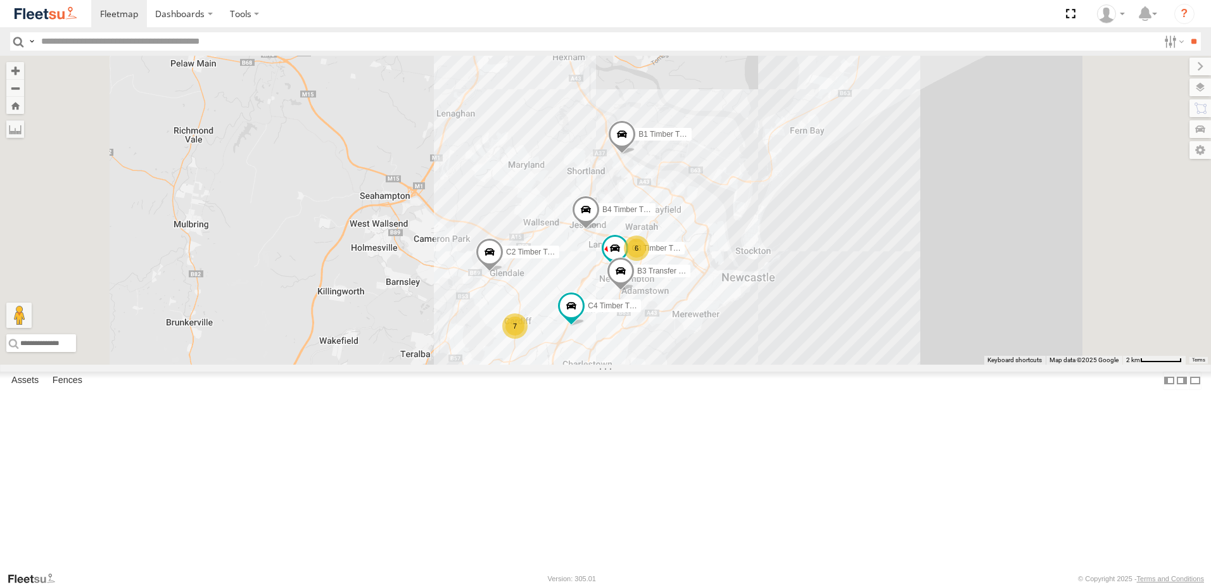
drag, startPoint x: 851, startPoint y: 268, endPoint x: 822, endPoint y: 322, distance: 61.8
click at [822, 322] on div "C3 Timber Truck C4 Timber Truck B3 Transfer Truck B1 Timber Truck C2 Timber Tru…" at bounding box center [605, 210] width 1211 height 309
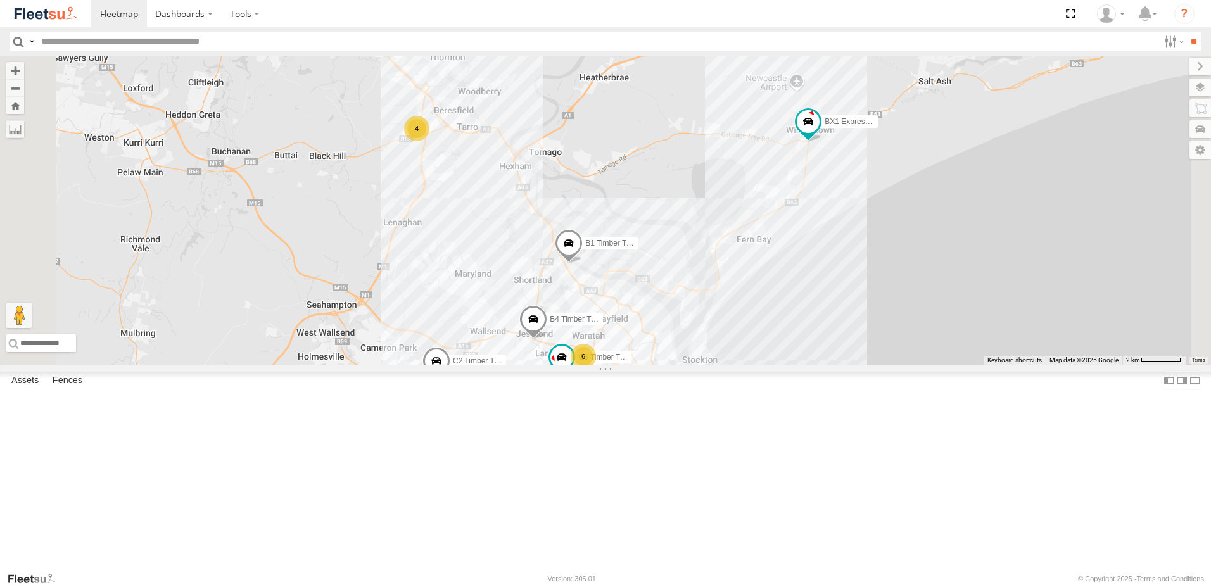
drag, startPoint x: 941, startPoint y: 265, endPoint x: 898, endPoint y: 324, distance: 73.5
click at [898, 324] on div "C3 Timber Truck C4 Timber Truck B3 Transfer Truck B1 Timber Truck C2 Timber Tru…" at bounding box center [605, 210] width 1211 height 309
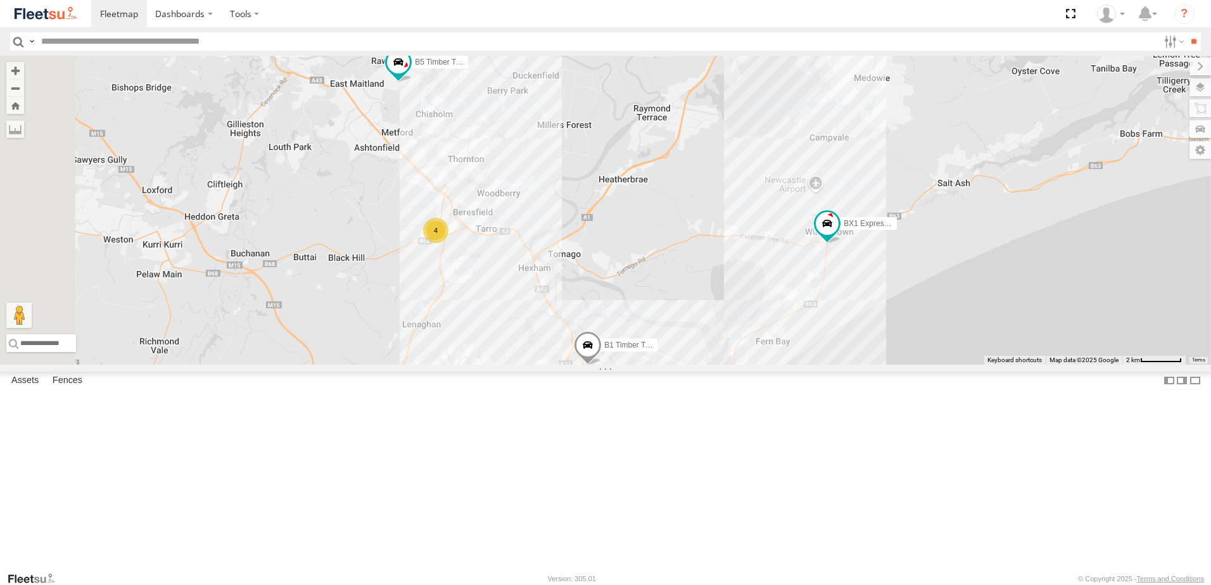
drag, startPoint x: 771, startPoint y: 234, endPoint x: 811, endPoint y: 329, distance: 103.6
click at [811, 329] on div "C3 Timber Truck C4 Timber Truck B3 Transfer Truck B1 Timber Truck C2 Timber Tru…" at bounding box center [605, 210] width 1211 height 309
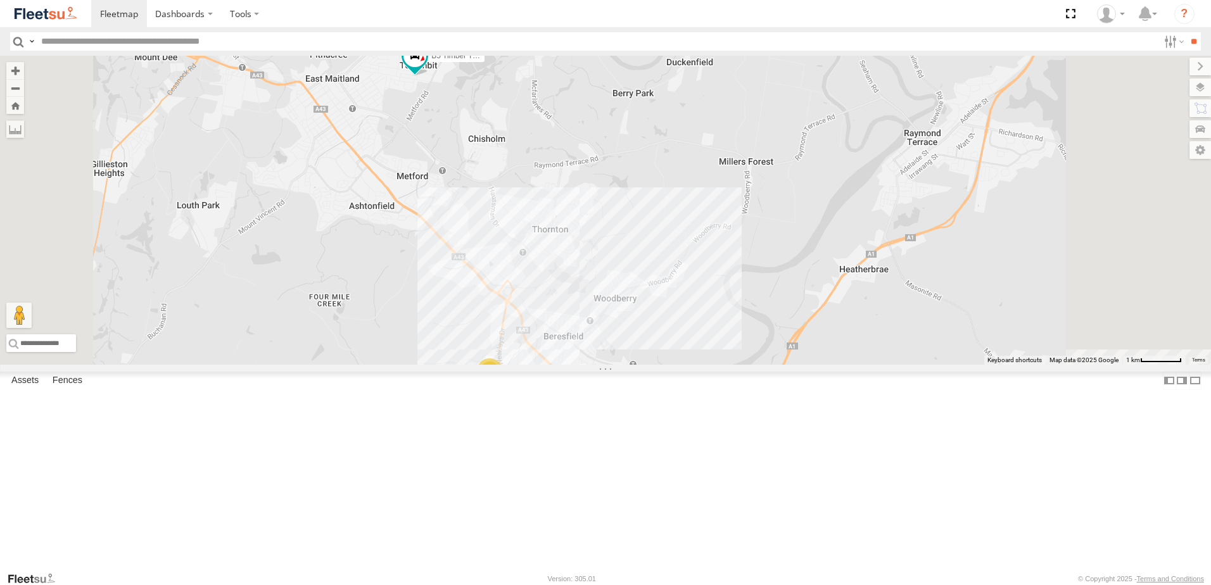
drag, startPoint x: 735, startPoint y: 461, endPoint x: 719, endPoint y: 250, distance: 211.5
click at [720, 257] on div "C3 Timber Truck C4 Timber Truck B3 Transfer Truck B1 Timber Truck C2 Timber Tru…" at bounding box center [605, 210] width 1211 height 309
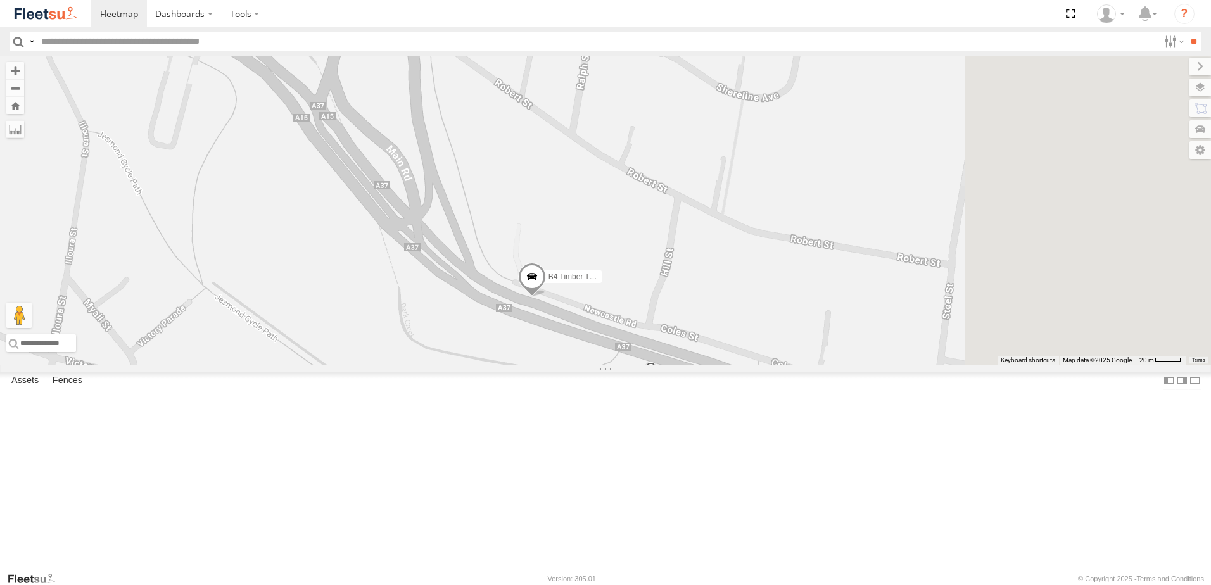
drag, startPoint x: 722, startPoint y: 386, endPoint x: 595, endPoint y: 314, distance: 146.7
click at [599, 317] on div "C3 Timber Truck C4 Timber Truck B3 Transfer Truck B1 Timber Truck C2 Timber Tru…" at bounding box center [605, 210] width 1211 height 309
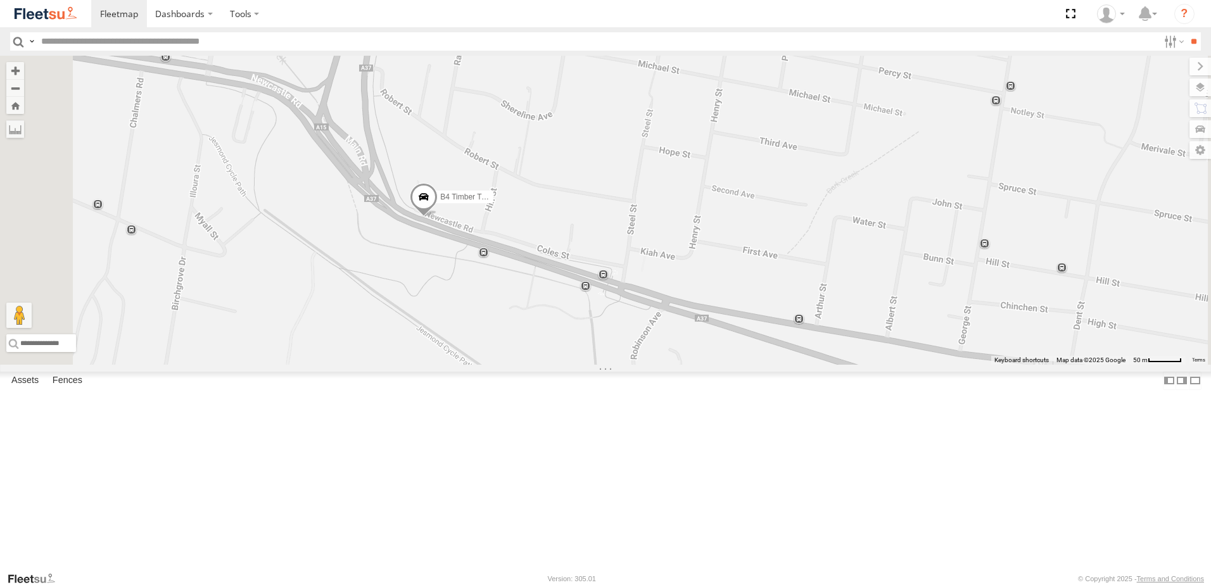
drag, startPoint x: 899, startPoint y: 431, endPoint x: 664, endPoint y: 306, distance: 266.4
click at [664, 306] on div "C3 Timber Truck C4 Timber Truck B3 Transfer Truck B1 Timber Truck C2 Timber Tru…" at bounding box center [605, 210] width 1211 height 309
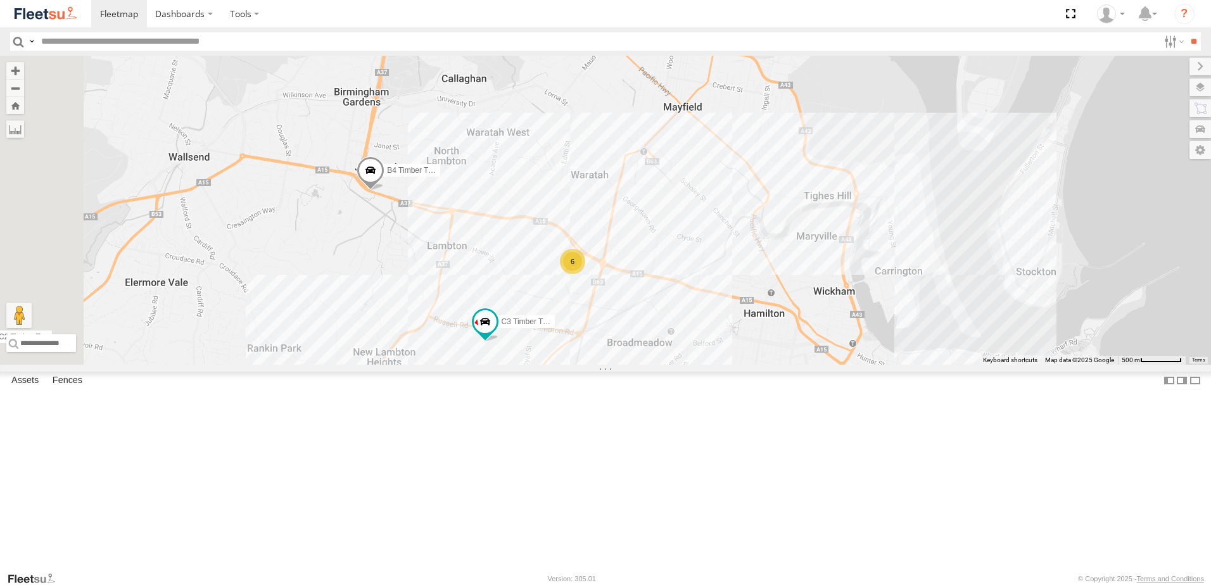
drag, startPoint x: 608, startPoint y: 367, endPoint x: 632, endPoint y: 258, distance: 111.4
click at [632, 260] on div "C3 Timber Truck C4 Timber Truck B3 Transfer Truck B1 Timber Truck C2 Timber Tru…" at bounding box center [605, 210] width 1211 height 309
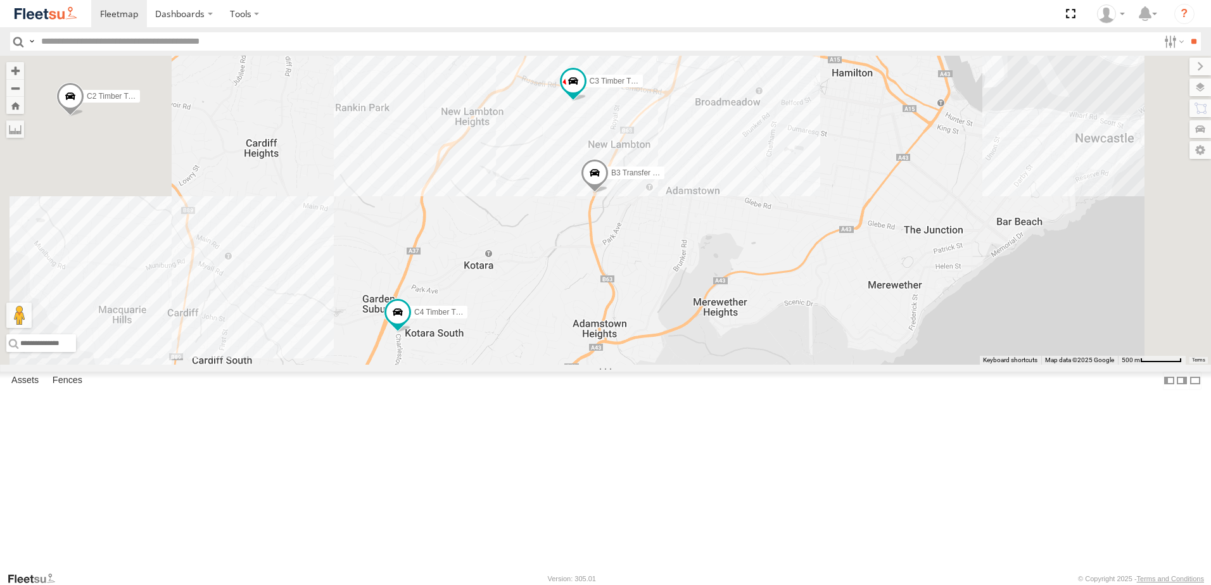
drag, startPoint x: 632, startPoint y: 443, endPoint x: 678, endPoint y: 276, distance: 173.5
click at [680, 277] on div "C3 Timber Truck C4 Timber Truck B3 Transfer Truck B1 Timber Truck C2 Timber Tru…" at bounding box center [605, 210] width 1211 height 309
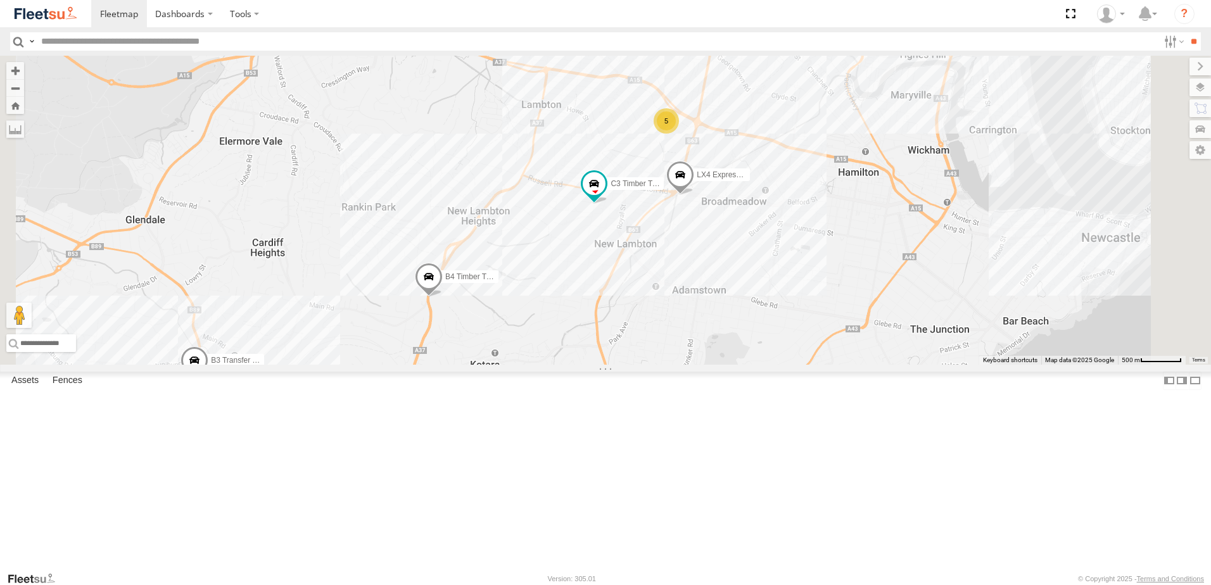
drag, startPoint x: 684, startPoint y: 284, endPoint x: 702, endPoint y: 369, distance: 87.5
click at [701, 365] on div "B4 Timber Truck C3 Timber Truck LX4 Express Ute C4 Timber Truck B3 Transfer Tru…" at bounding box center [605, 210] width 1211 height 309
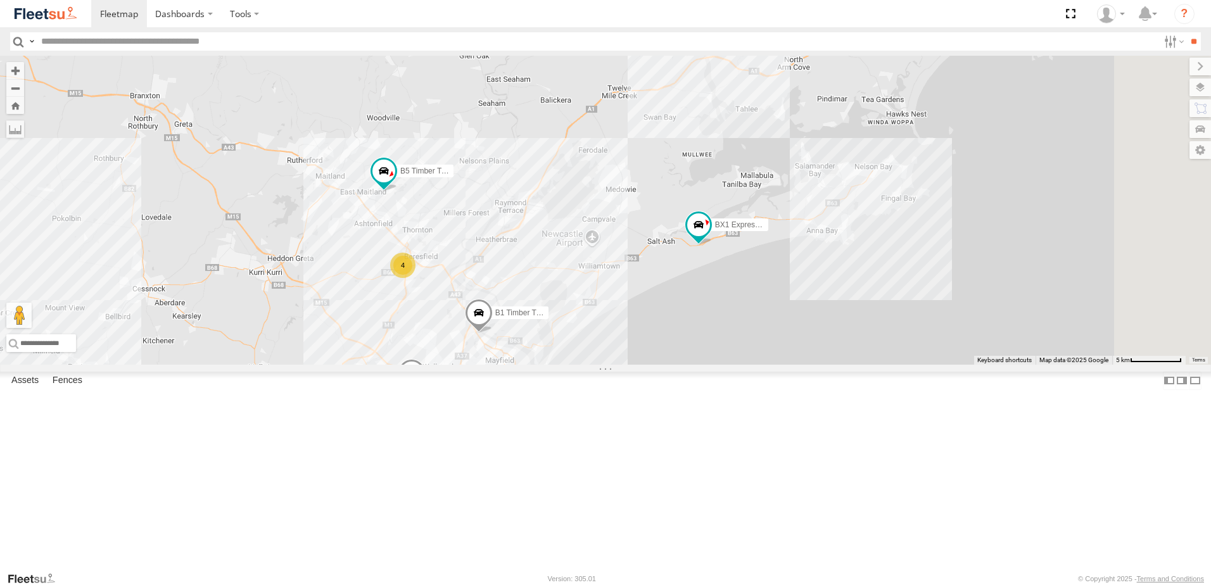
drag, startPoint x: 732, startPoint y: 324, endPoint x: 687, endPoint y: 406, distance: 94.1
click at [687, 365] on div "2 BX1 Express Ute 7 8 B5 Timber Truck 4 B1 Timber Truck C2 Timber Truck Little …" at bounding box center [605, 210] width 1211 height 309
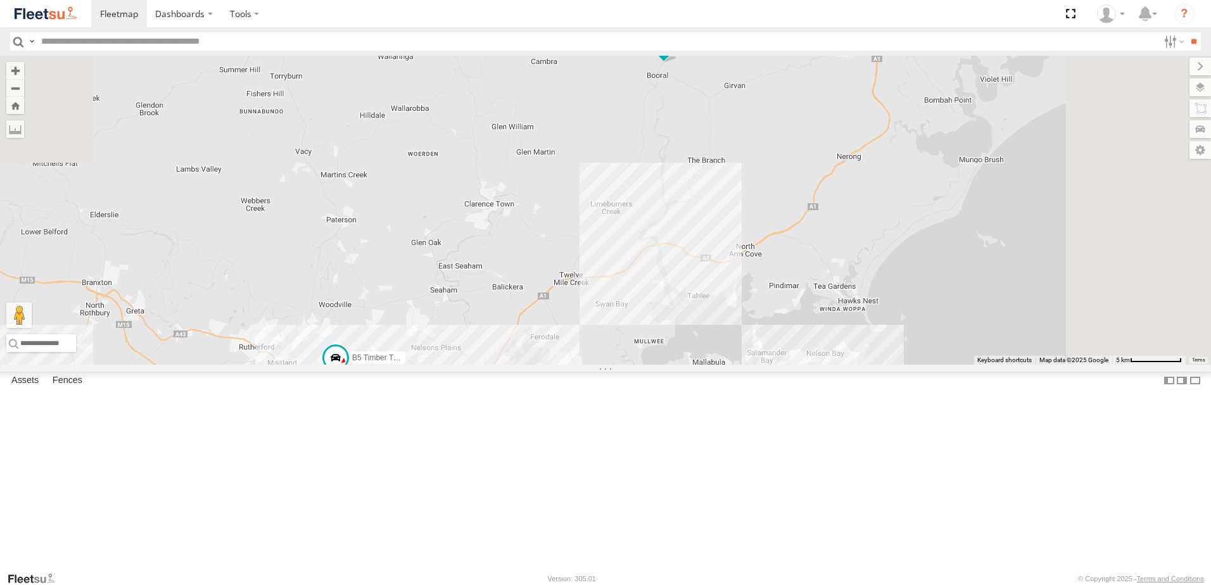
drag, startPoint x: 863, startPoint y: 243, endPoint x: 825, endPoint y: 390, distance: 152.0
click at [825, 365] on div "2 BX1 Express Ute 7 8 B5 Timber Truck 4 B1 Timber Truck C2 Timber Truck Little …" at bounding box center [605, 210] width 1211 height 309
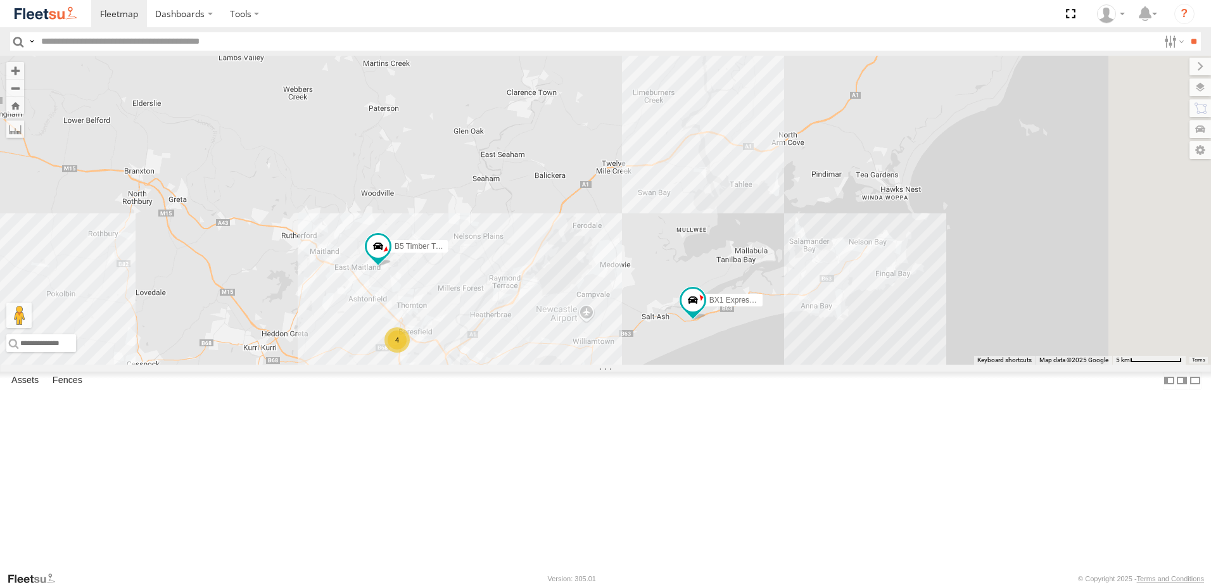
drag, startPoint x: 744, startPoint y: 390, endPoint x: 765, endPoint y: 256, distance: 136.0
click at [791, 230] on div "2 BX1 Express Ute 7 8 B5 Timber Truck 4 B1 Timber Truck C2 Timber Truck Little …" at bounding box center [605, 210] width 1211 height 309
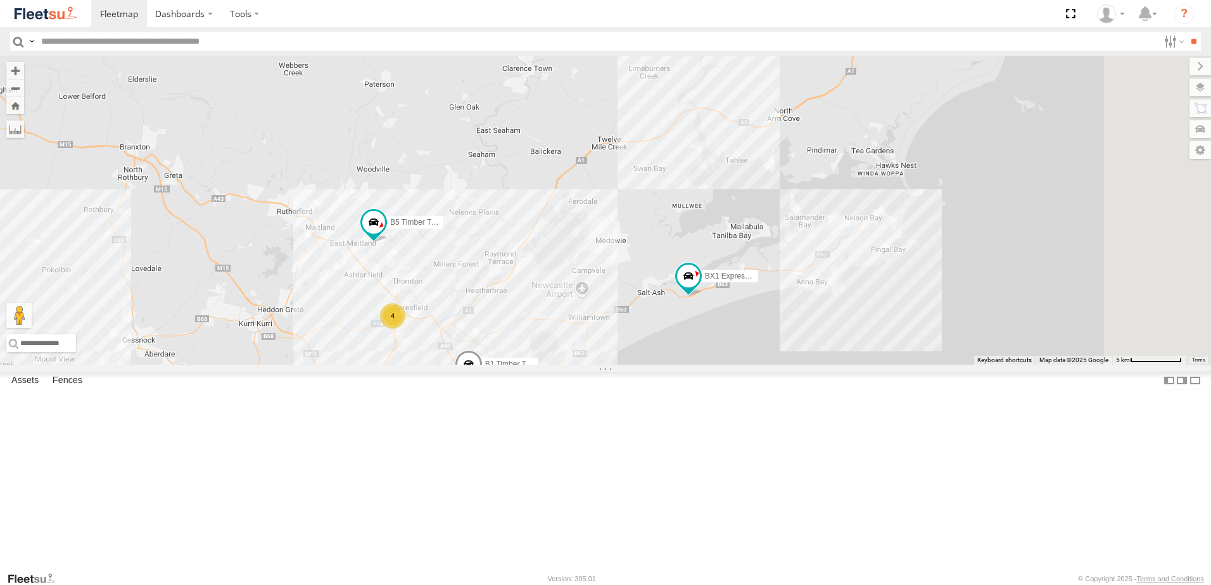
select select "**********"
